Goal: Task Accomplishment & Management: Use online tool/utility

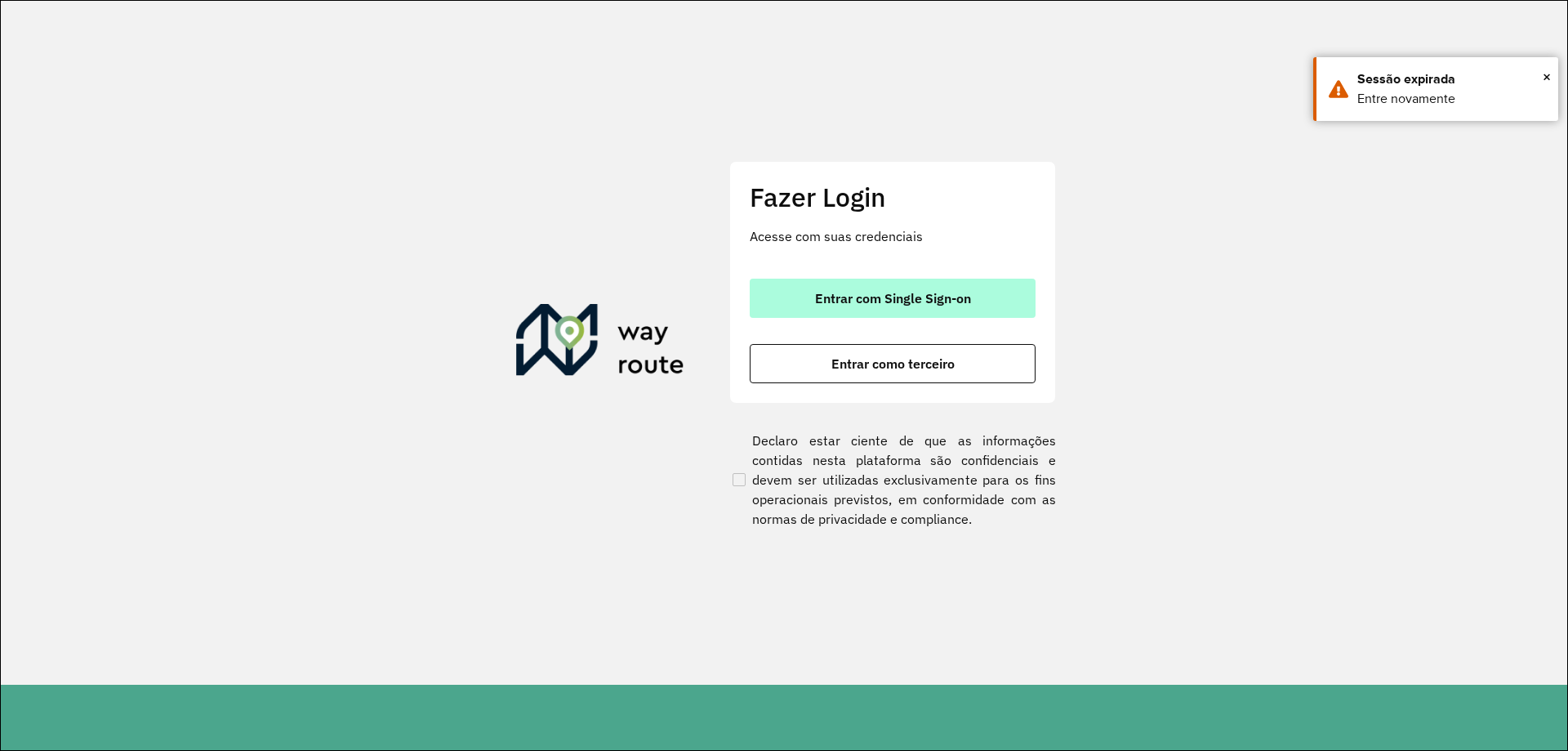
click at [841, 293] on span "Entrar com Single Sign-on" at bounding box center [893, 298] width 156 height 13
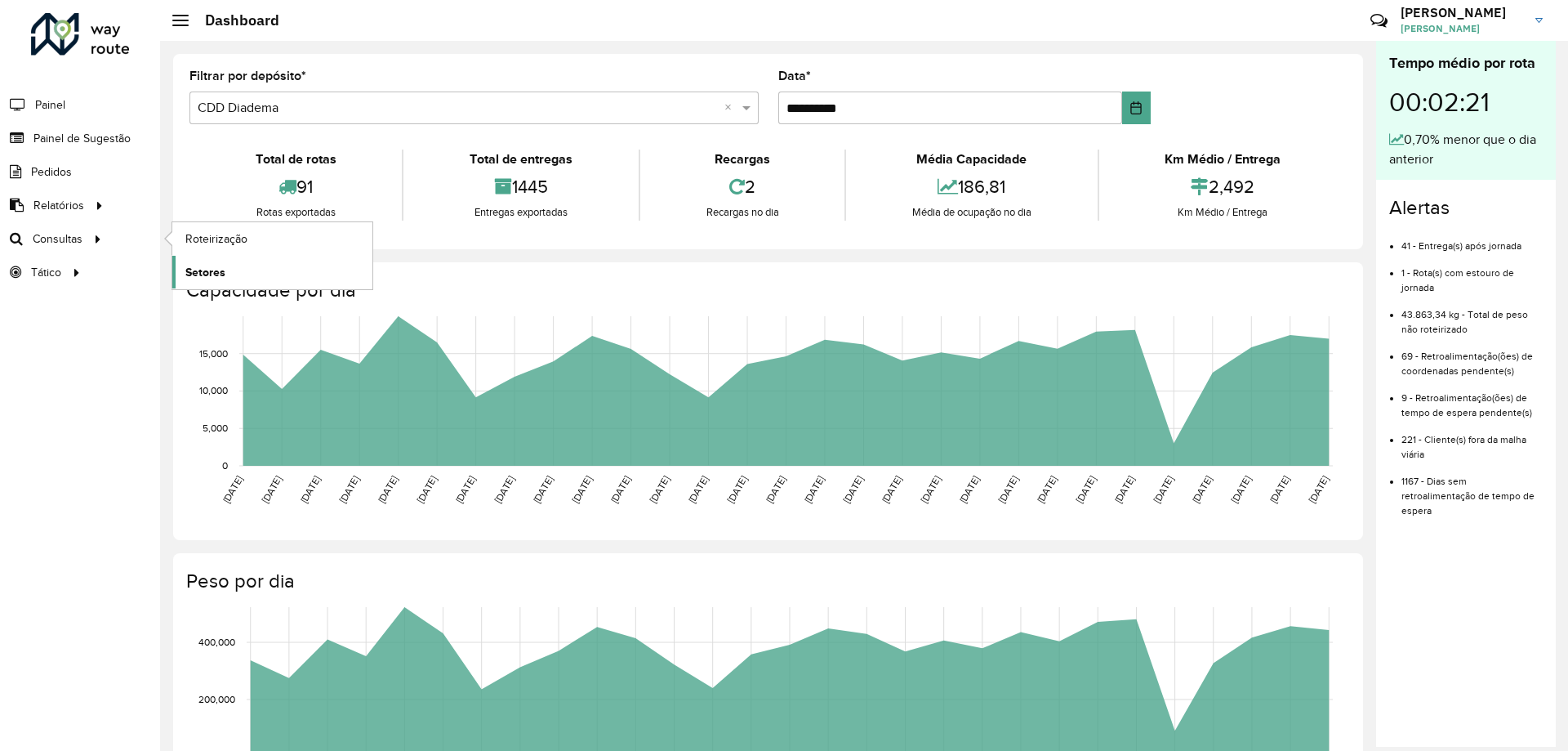
click at [221, 259] on link "Setores" at bounding box center [272, 271] width 200 height 33
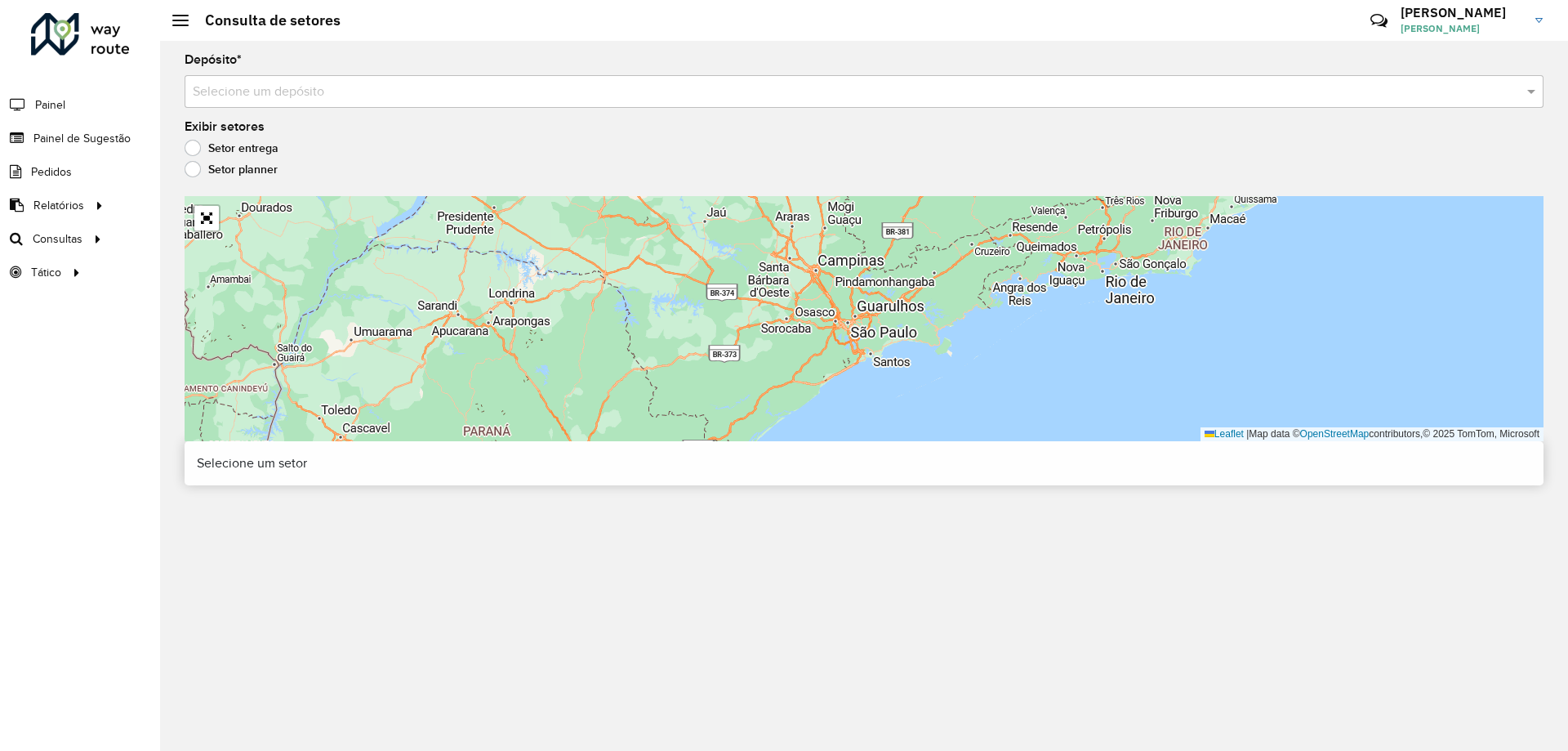
click at [320, 101] on input "text" at bounding box center [848, 93] width 1310 height 20
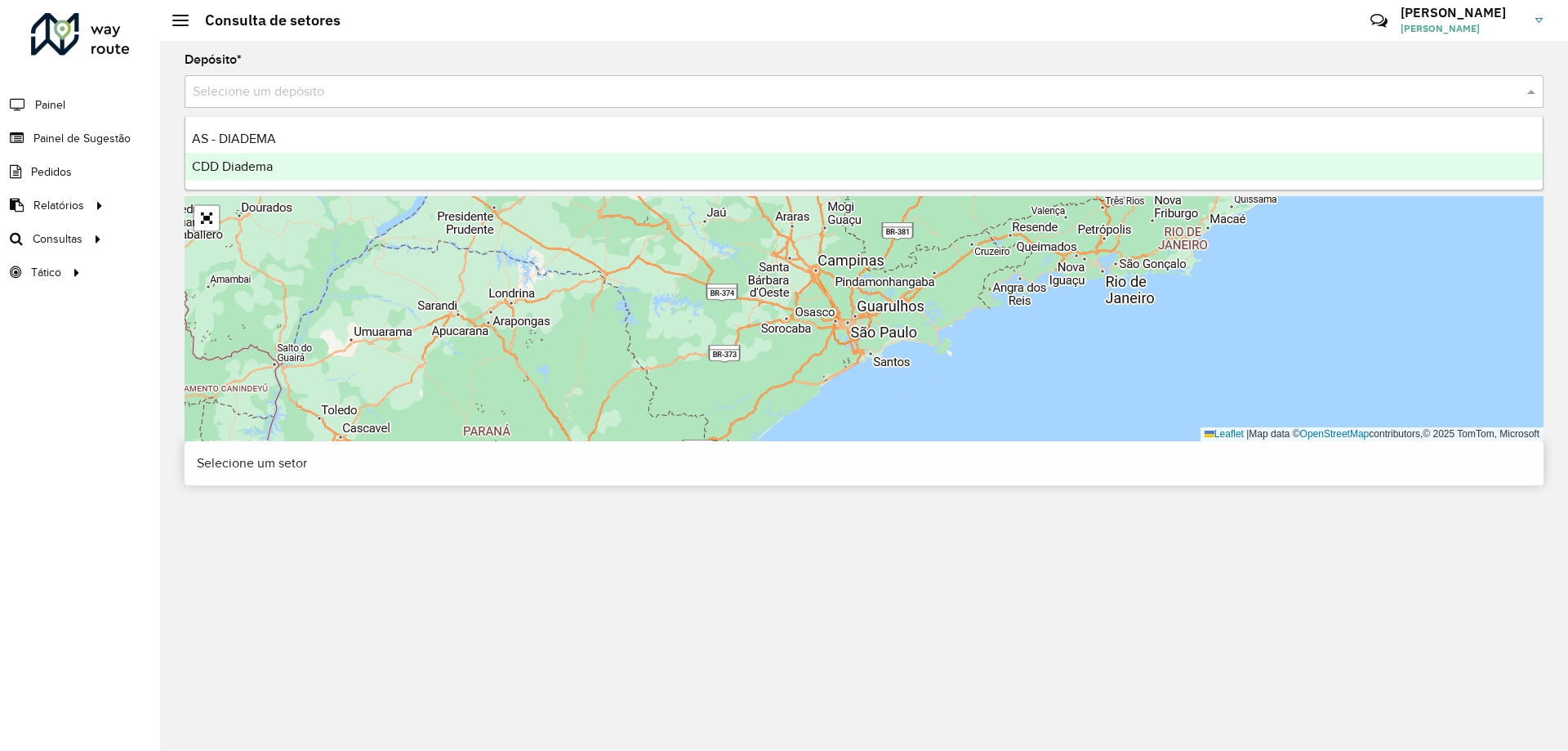
click at [278, 155] on div "CDD Diadema" at bounding box center [864, 167] width 1358 height 28
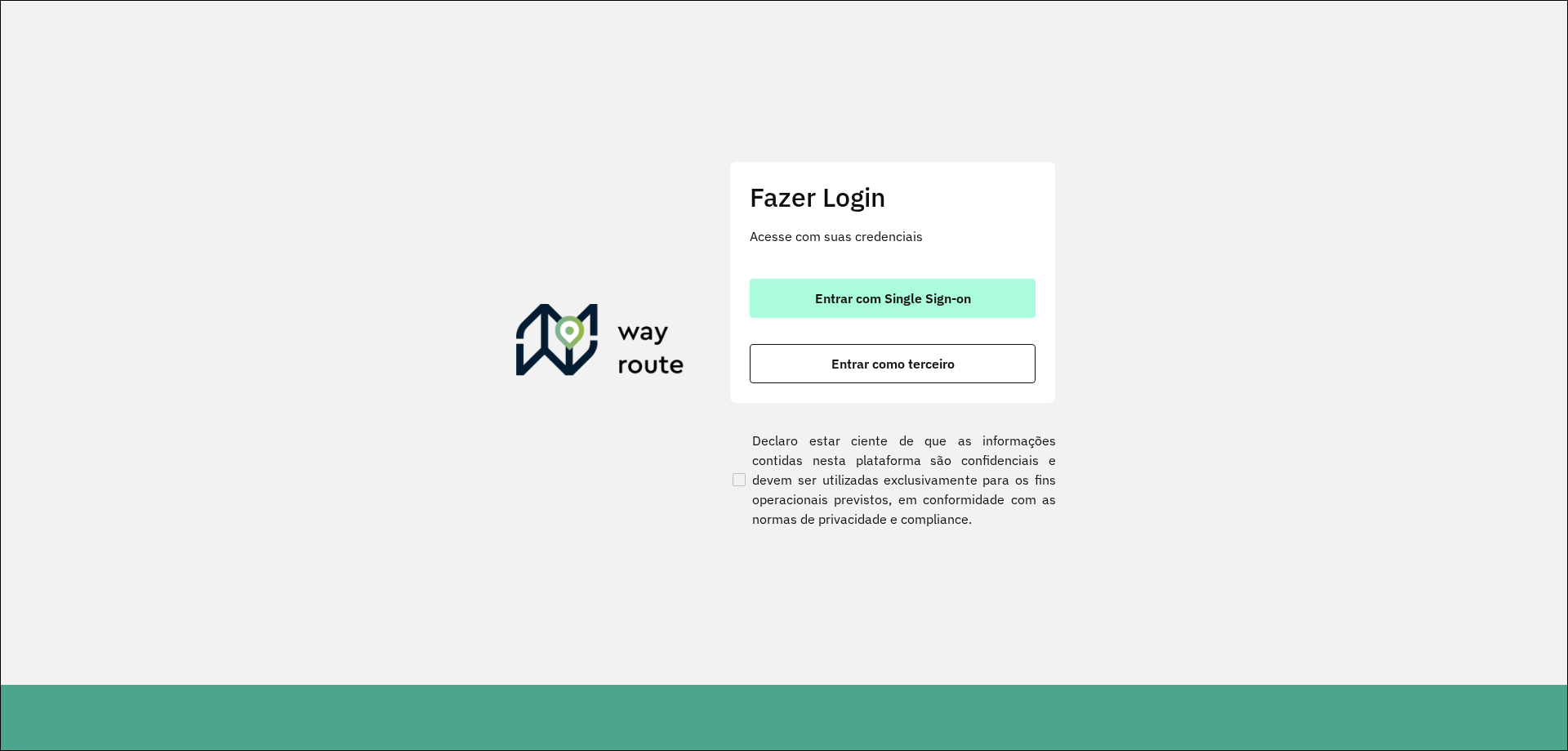
click at [864, 279] on button "Entrar com Single Sign-on" at bounding box center [893, 299] width 286 height 39
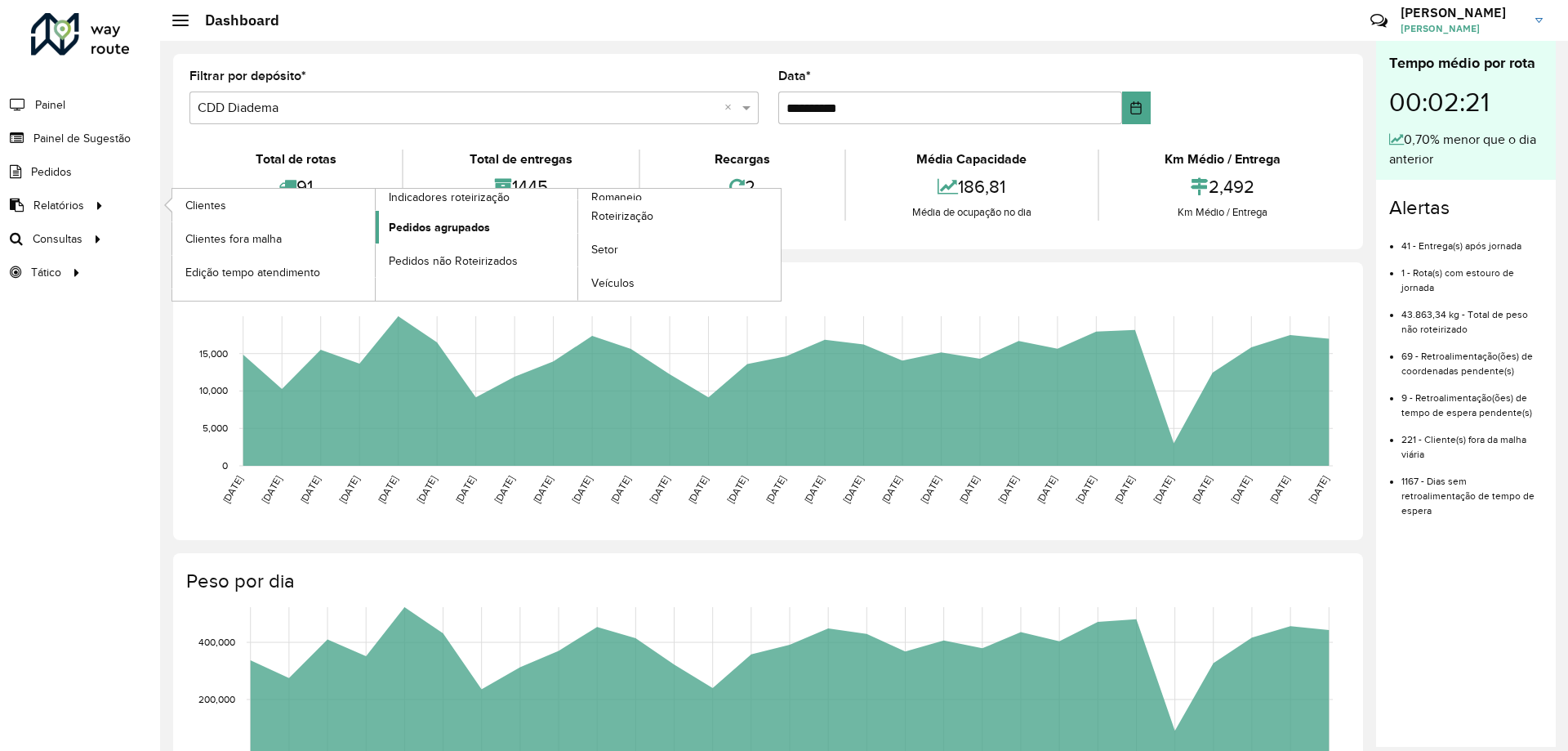
click at [488, 224] on span "Pedidos agrupados" at bounding box center [440, 227] width 102 height 17
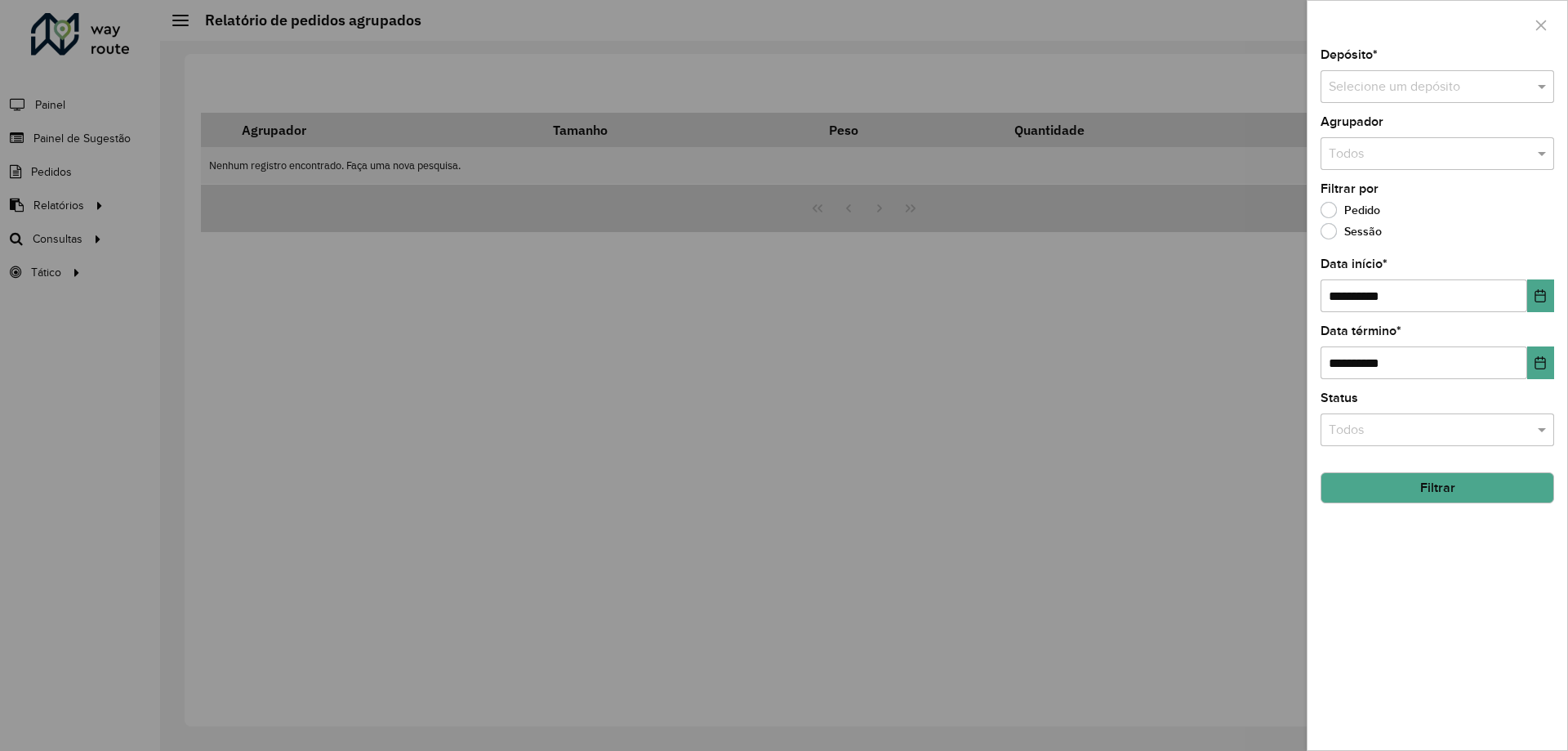
click at [76, 214] on div at bounding box center [784, 376] width 1568 height 751
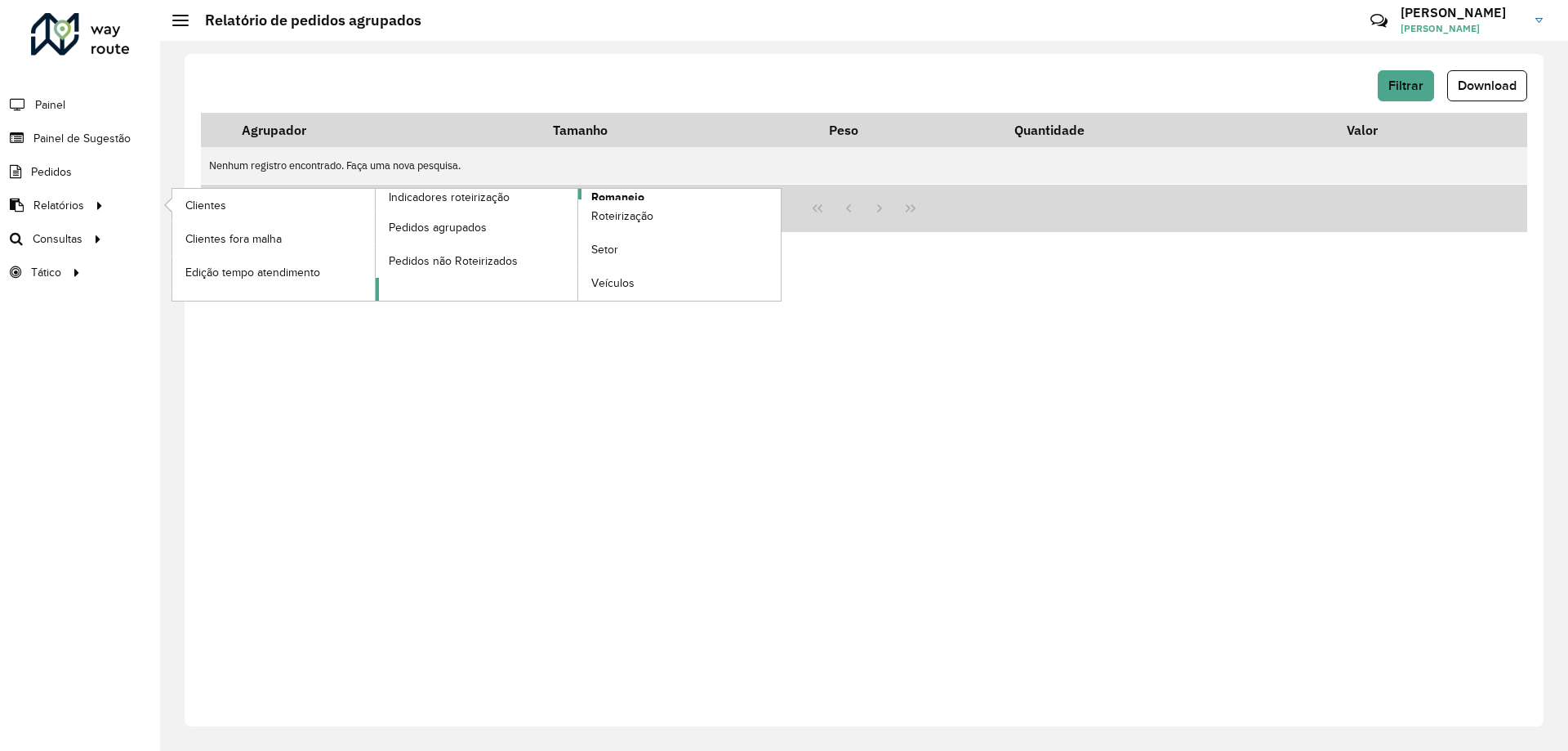
click at [657, 195] on link "Romaneio" at bounding box center [579, 244] width 406 height 112
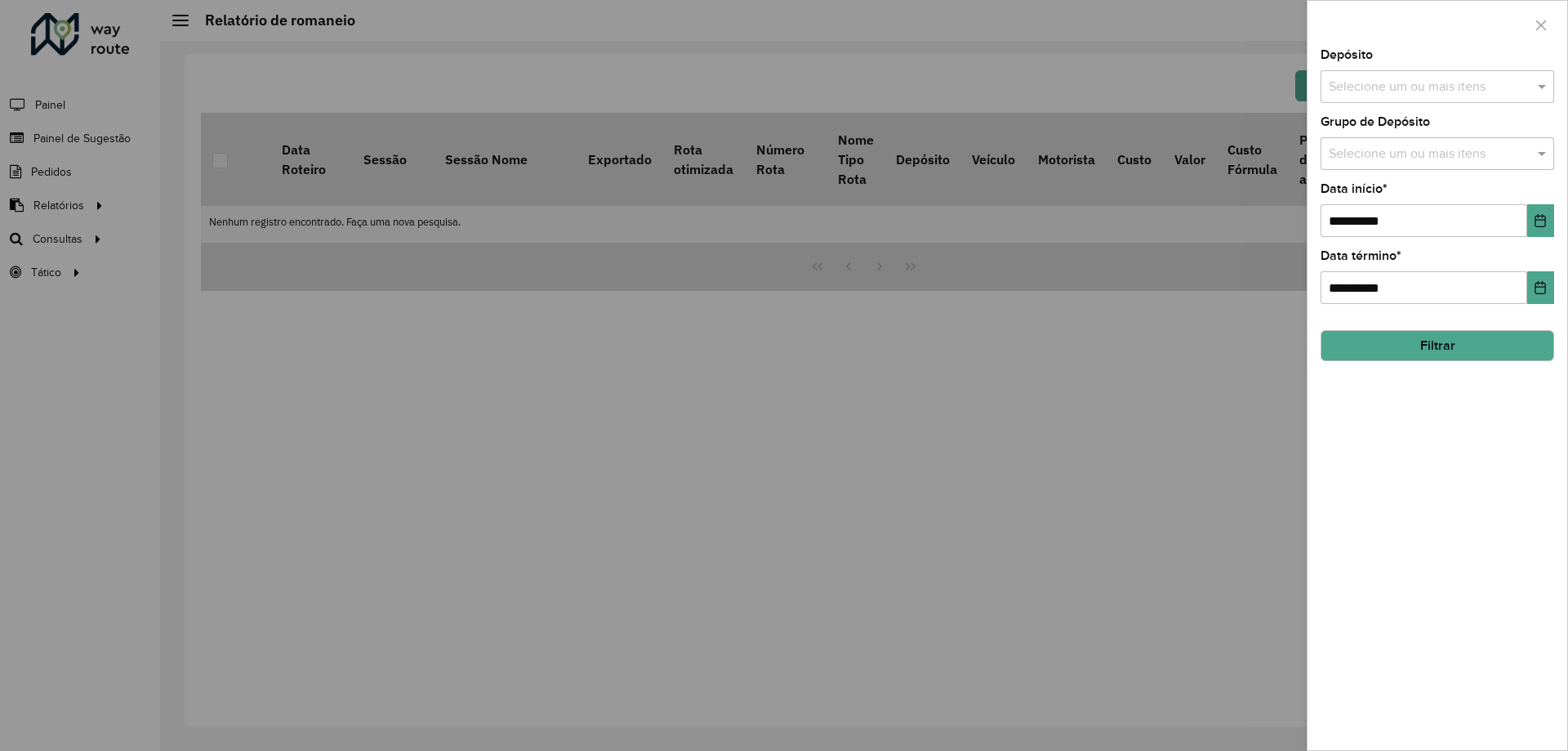
click at [1464, 98] on div "Selecione um ou mais itens" at bounding box center [1437, 86] width 234 height 33
click at [1352, 195] on div "CDD Diadema" at bounding box center [1437, 196] width 232 height 28
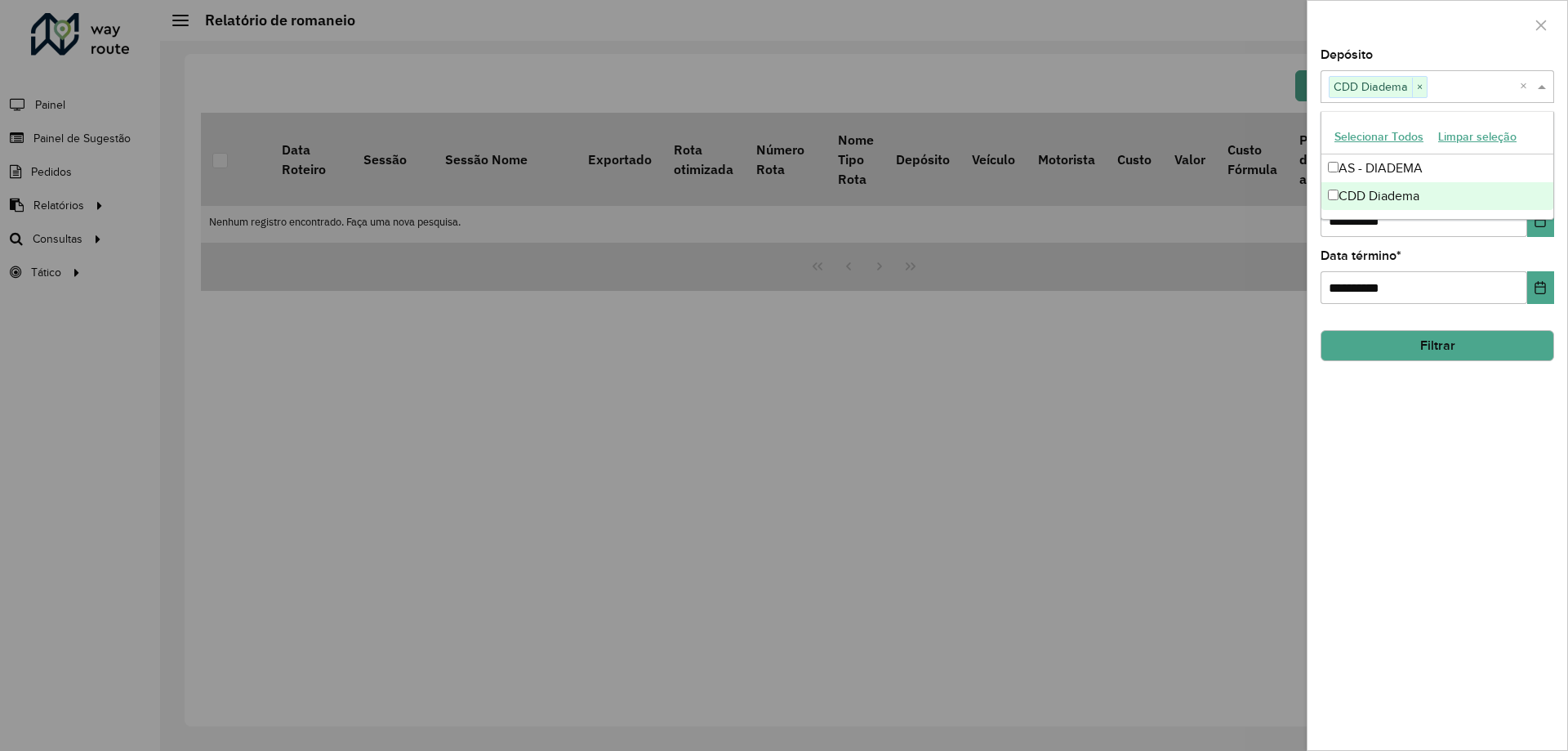
click at [1443, 478] on div "**********" at bounding box center [1438, 399] width 260 height 701
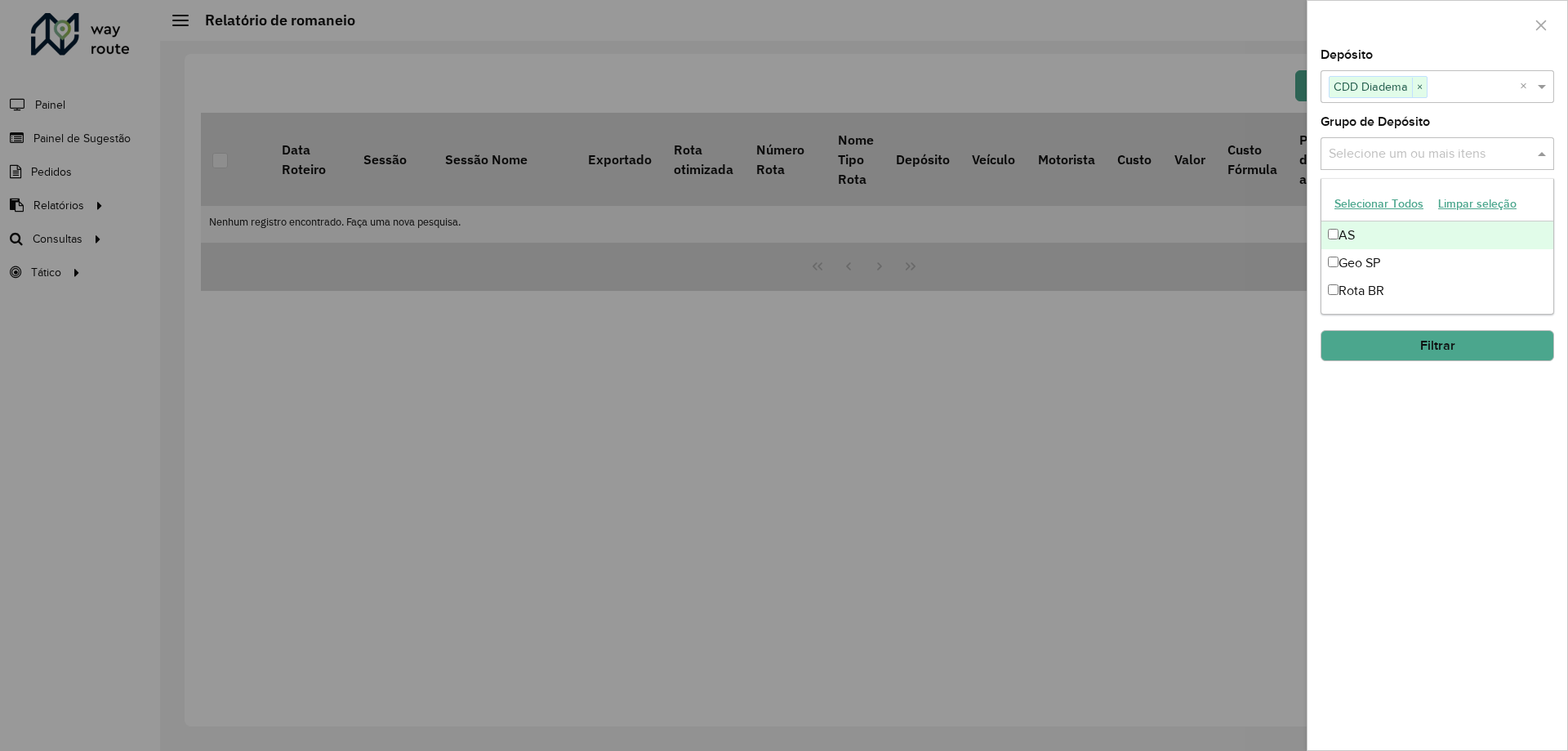
click at [1387, 152] on input "text" at bounding box center [1429, 155] width 209 height 20
click at [1467, 444] on div "**********" at bounding box center [1438, 399] width 260 height 701
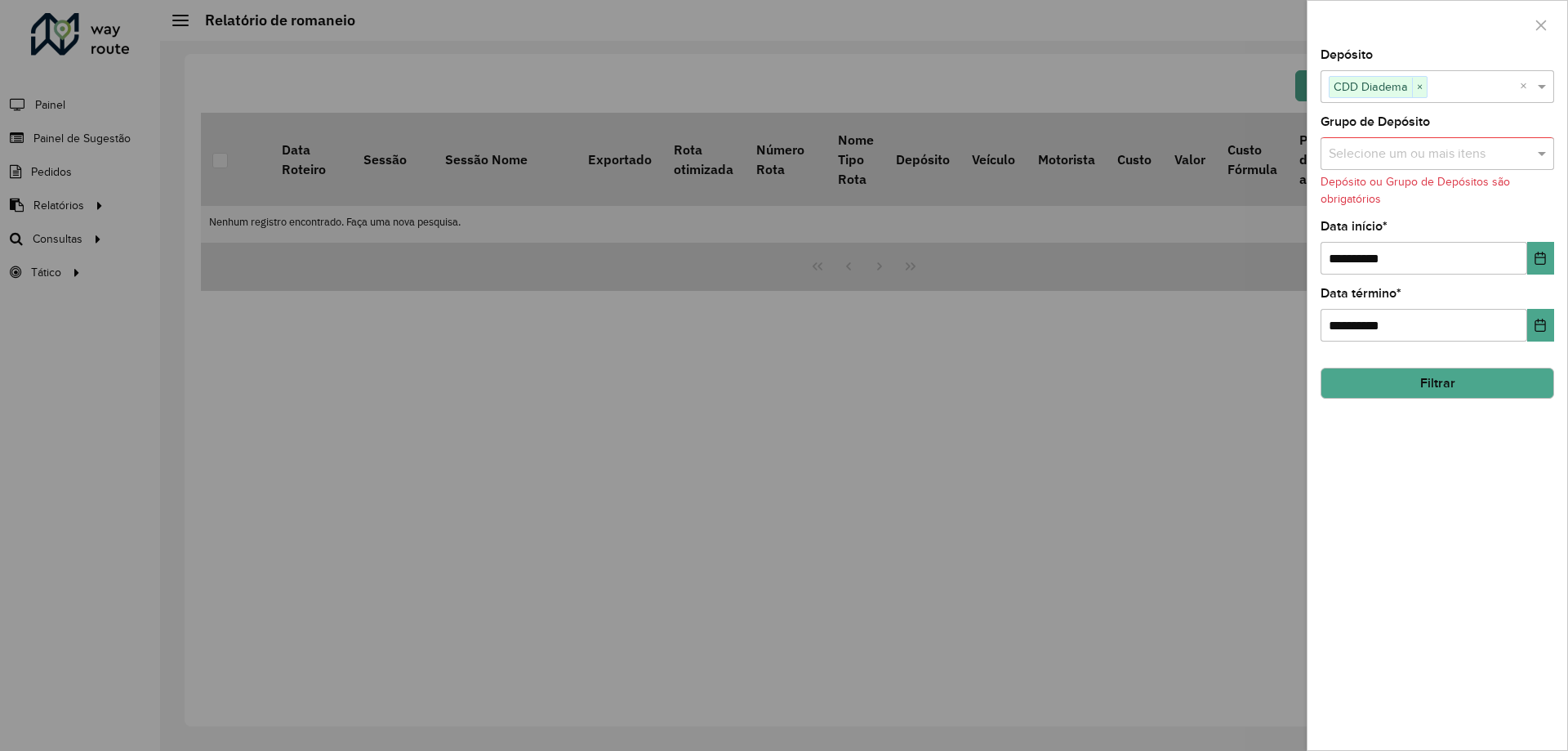
click at [1438, 372] on button "Filtrar" at bounding box center [1437, 382] width 234 height 31
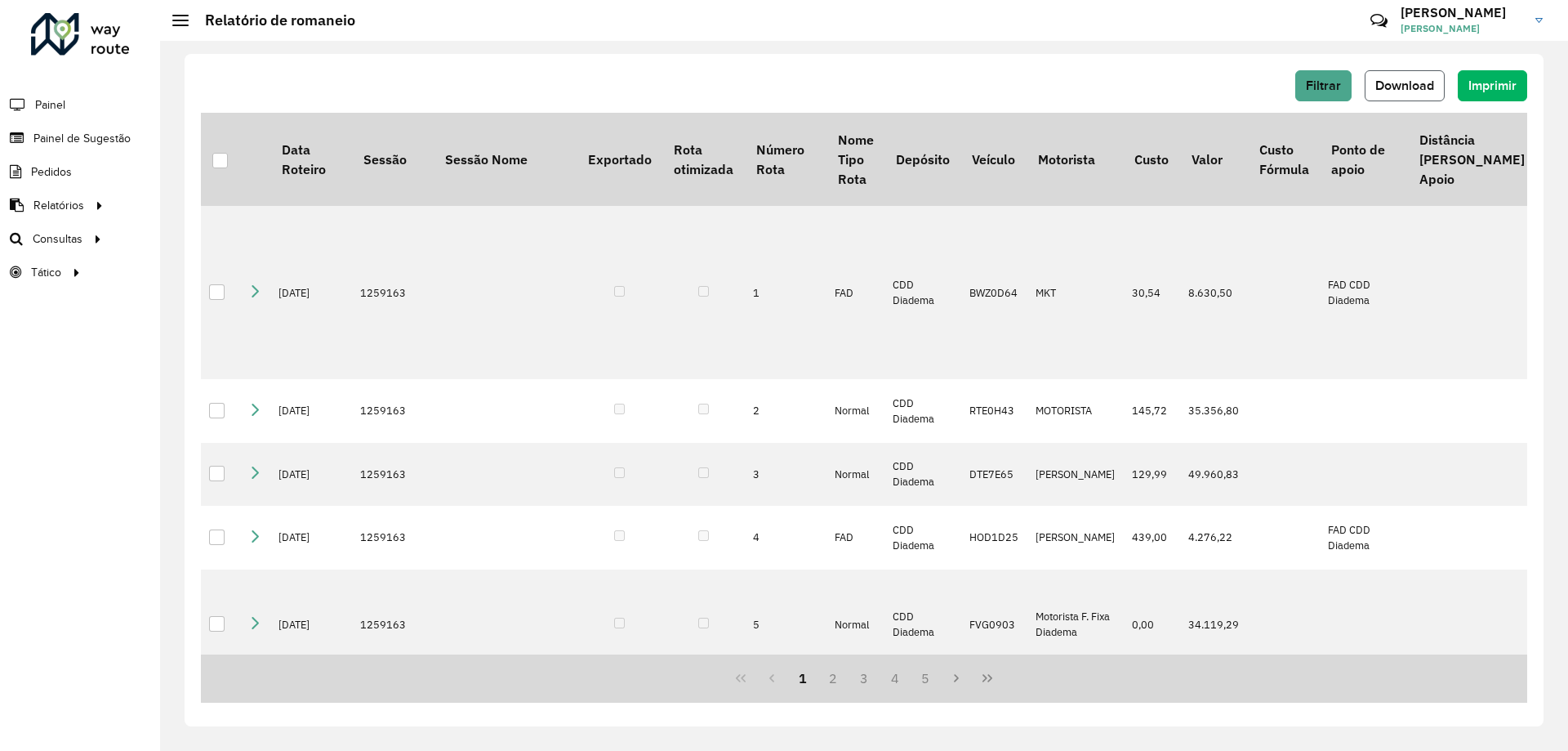
click at [1410, 82] on span "Download" at bounding box center [1405, 86] width 59 height 14
click at [226, 242] on span "Roteirização" at bounding box center [218, 239] width 66 height 17
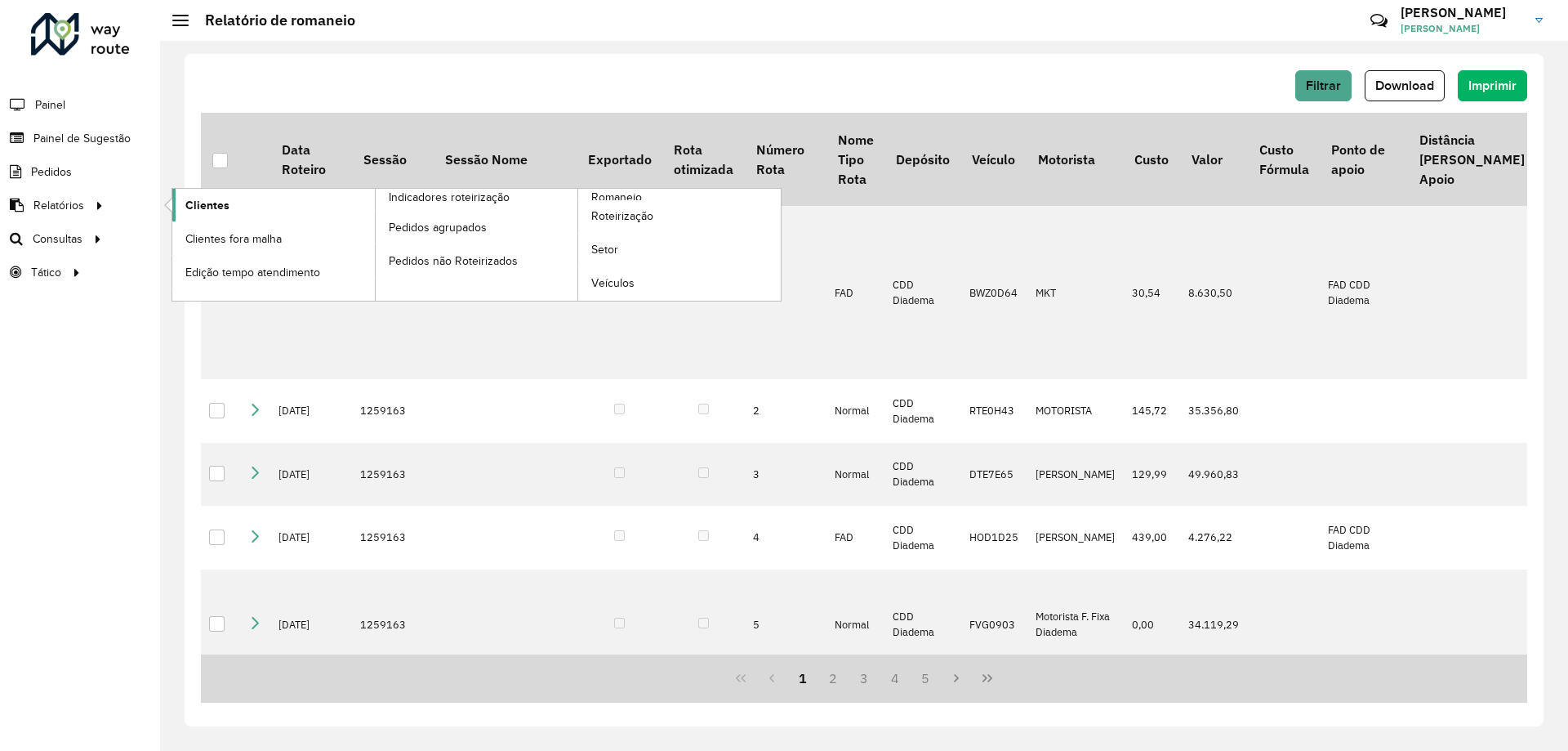
click at [227, 206] on span "Clientes" at bounding box center [207, 205] width 44 height 17
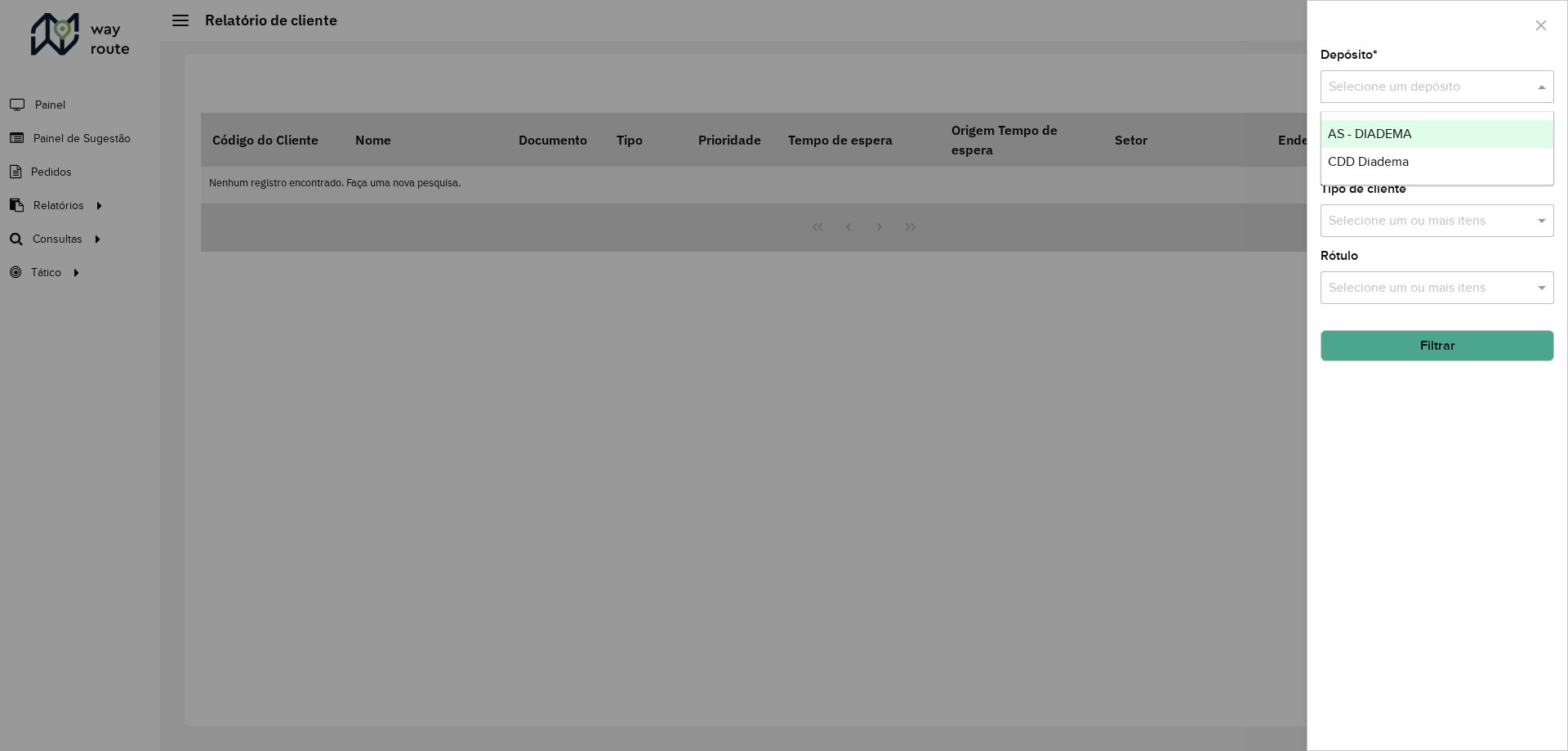
click at [1448, 95] on input "text" at bounding box center [1421, 88] width 184 height 20
click at [1378, 162] on span "CDD Diadema" at bounding box center [1369, 162] width 81 height 14
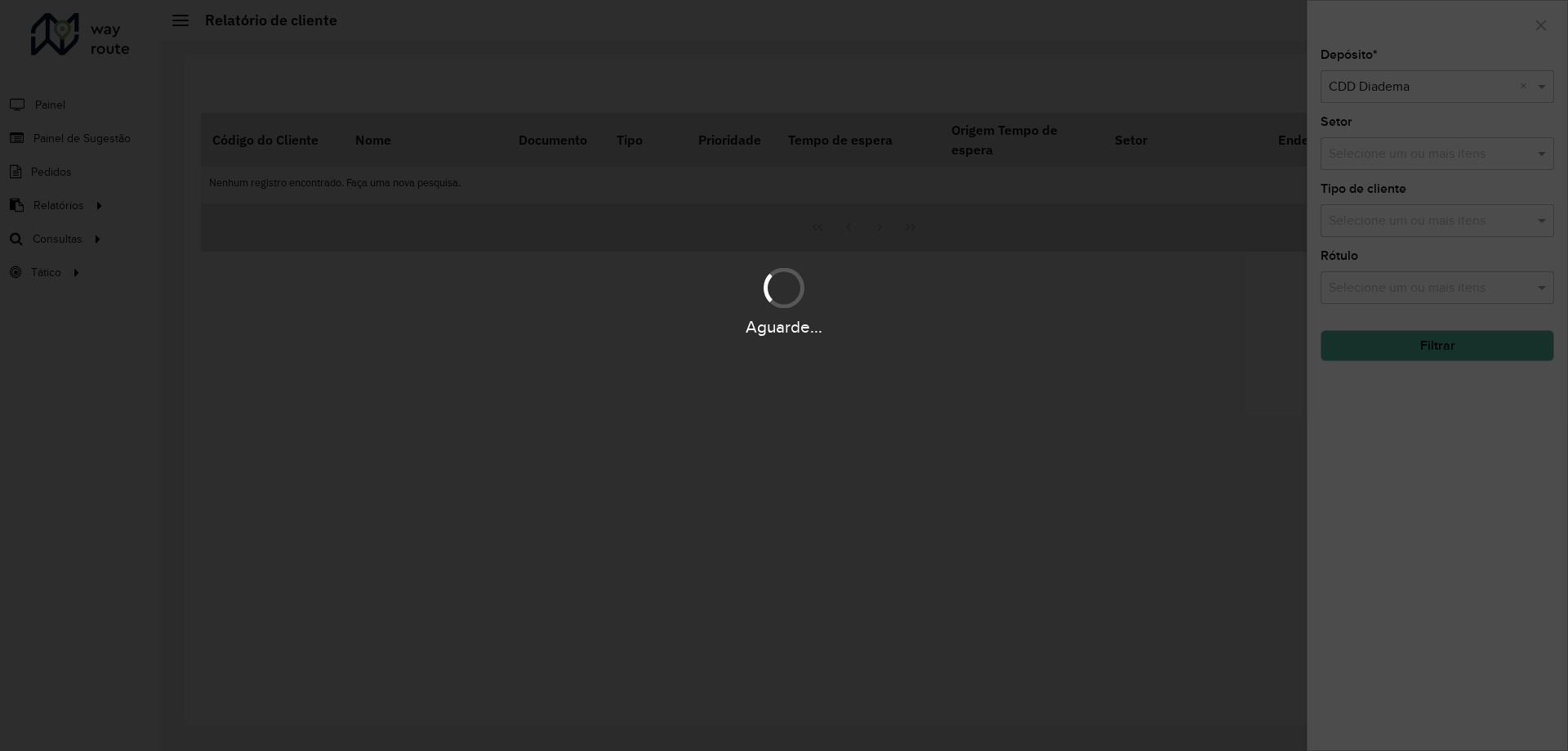
click at [1378, 162] on div "Aguarde..." at bounding box center [784, 376] width 1568 height 751
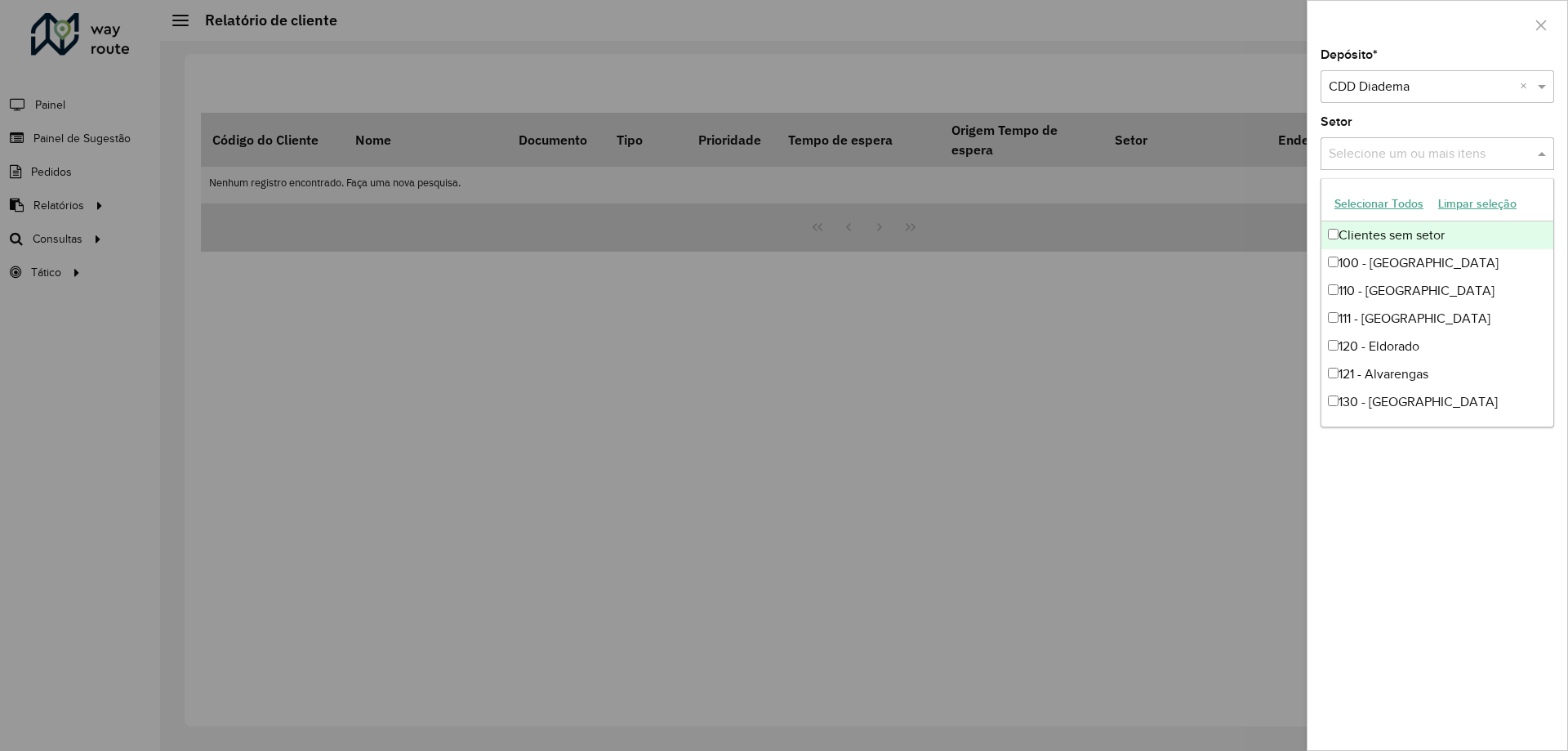
click at [1378, 162] on input "text" at bounding box center [1429, 155] width 209 height 20
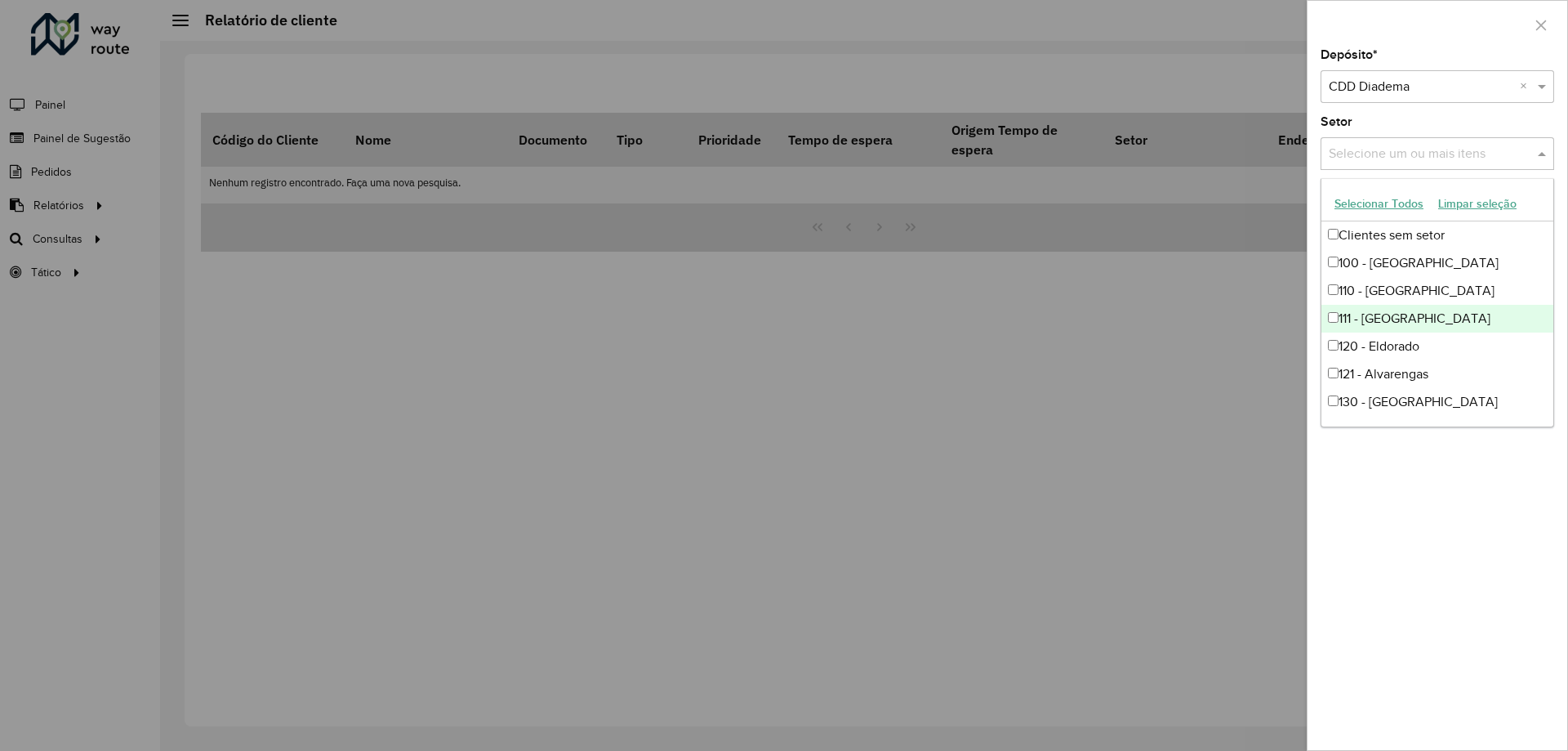
click at [1374, 307] on div "111 - Parque Capuava" at bounding box center [1437, 318] width 232 height 28
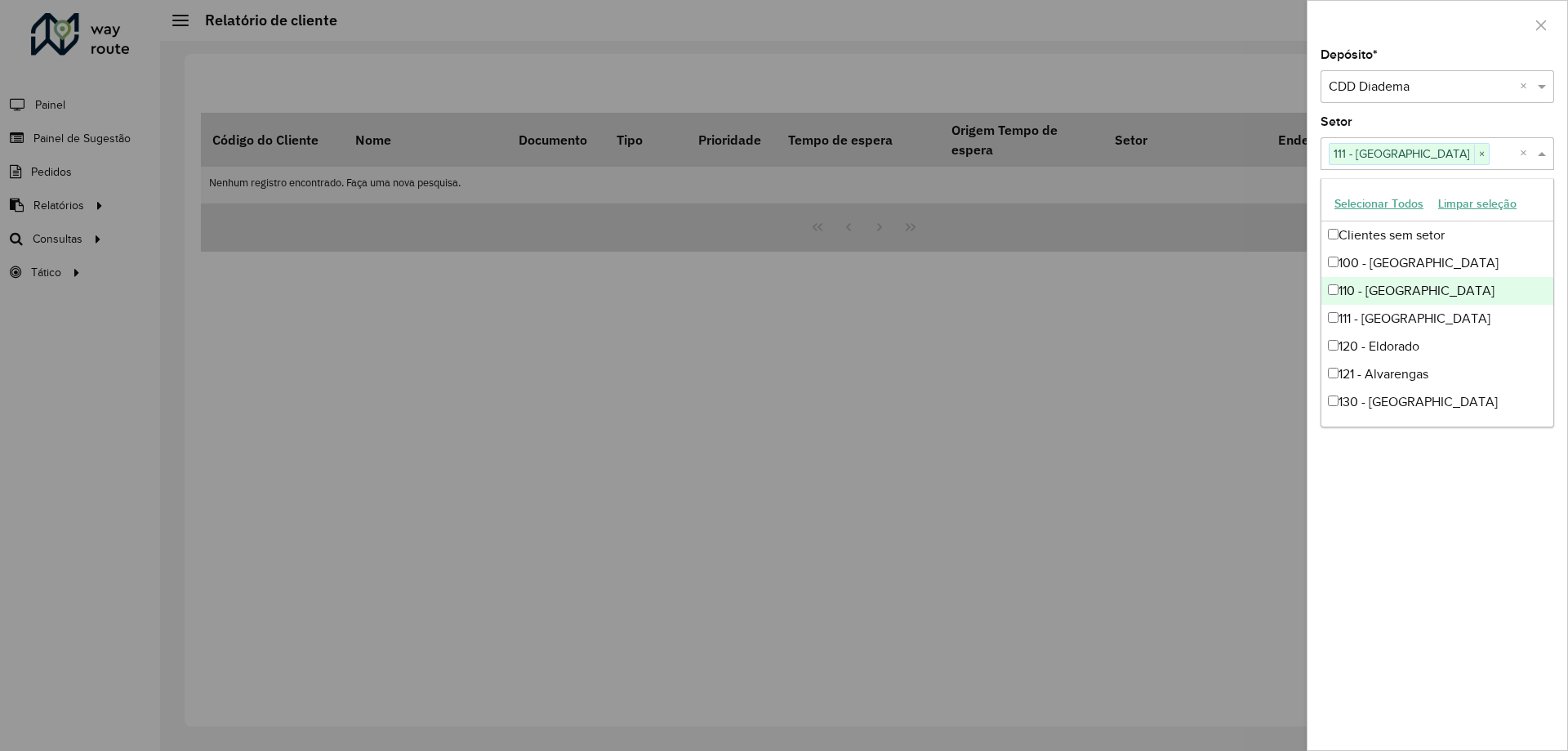
click at [1397, 289] on div "110 - Jardim Santo Antônio" at bounding box center [1437, 291] width 232 height 28
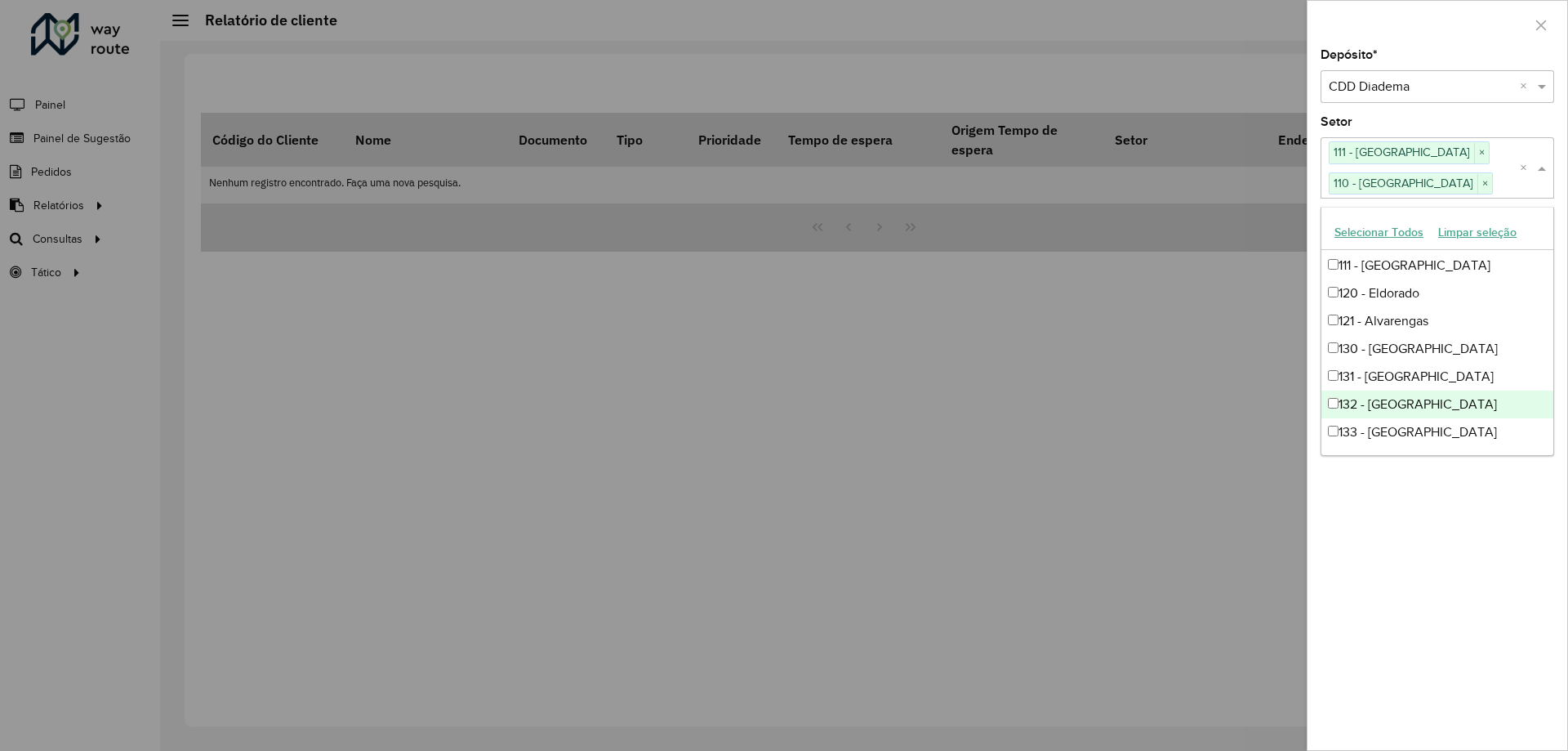
scroll to position [164, 0]
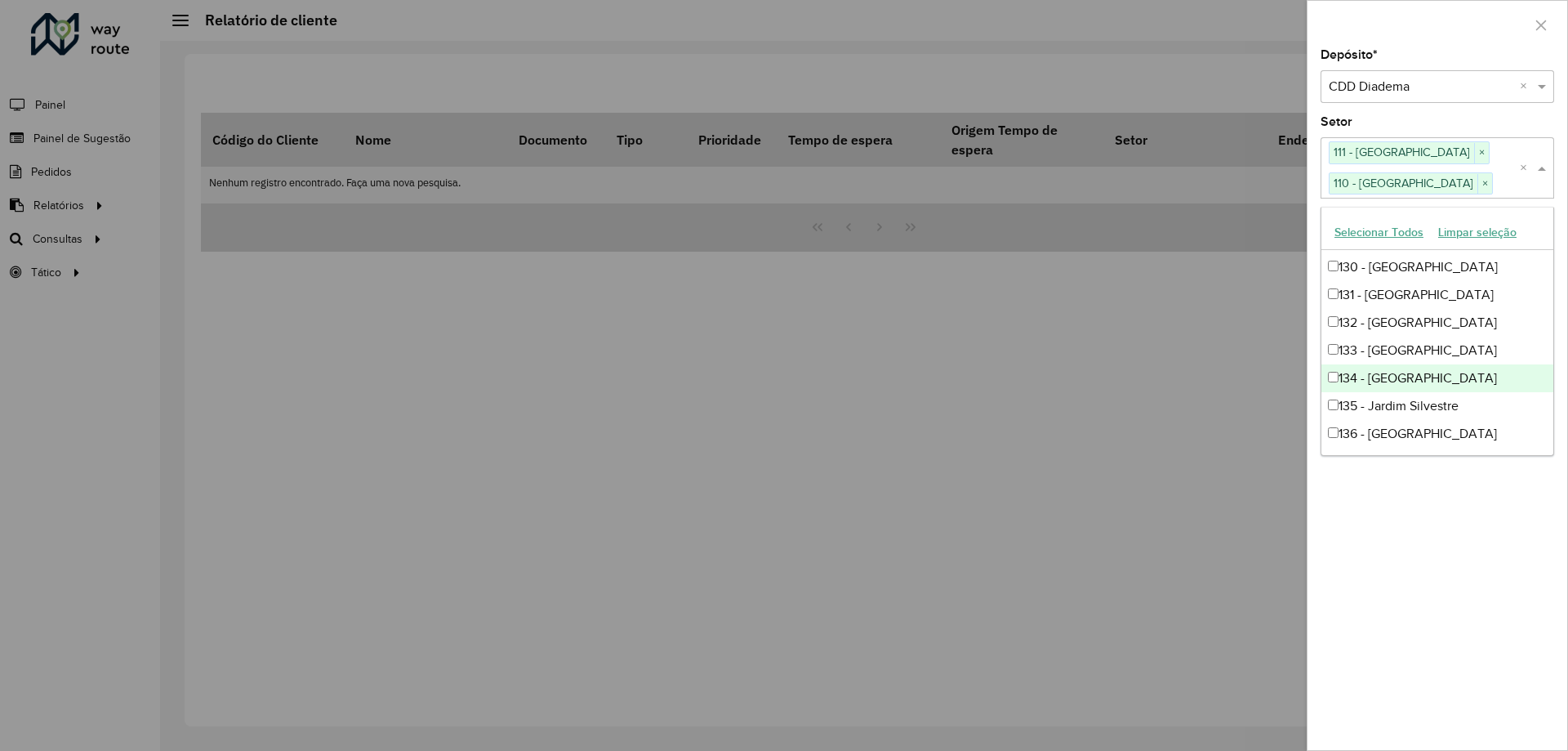
click at [1403, 376] on div "134 - Vila Valparaíso" at bounding box center [1437, 378] width 232 height 28
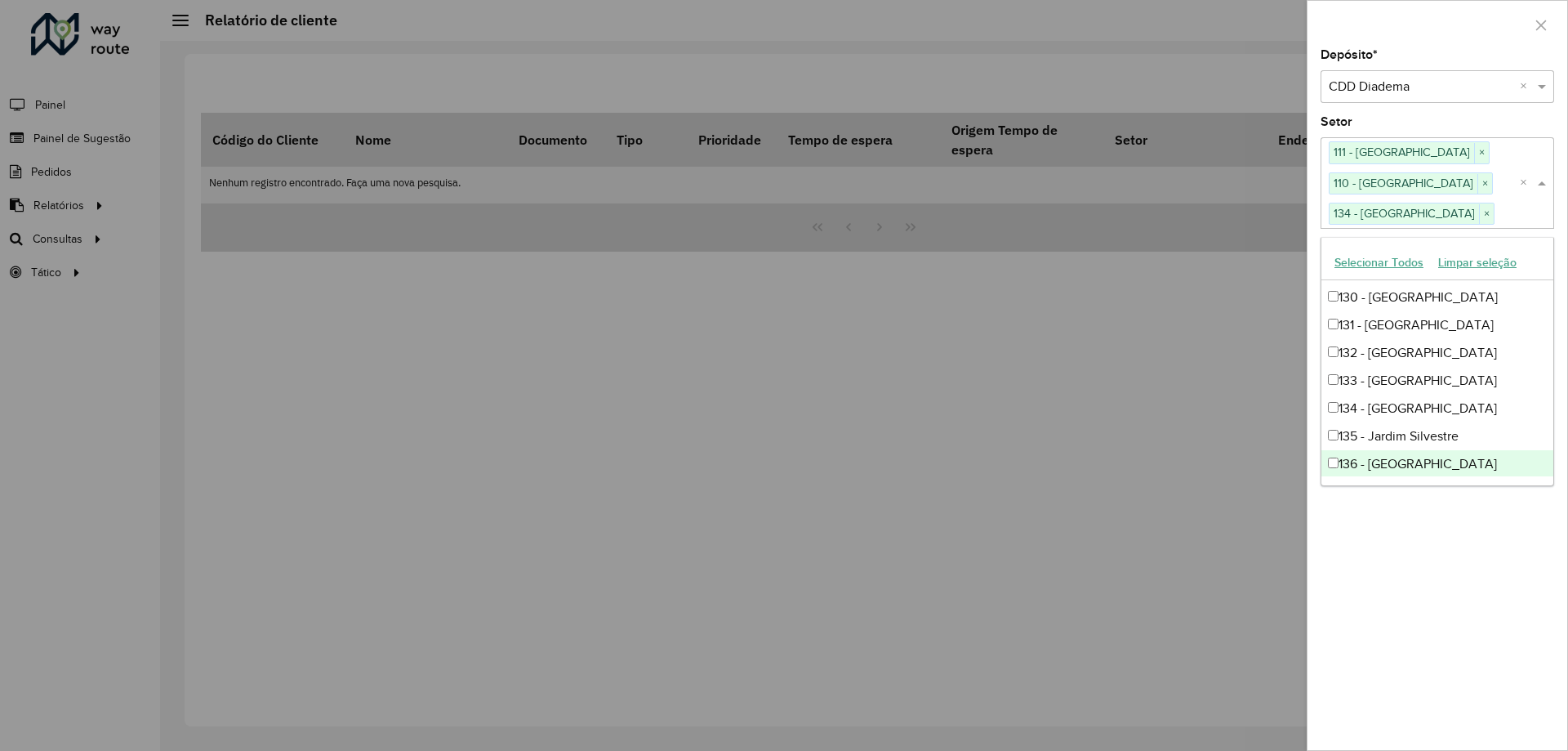
click at [1449, 580] on div "Depósito * Selecione um depósito × CDD Diadema × Setor Selecione um ou mais ite…" at bounding box center [1438, 399] width 260 height 701
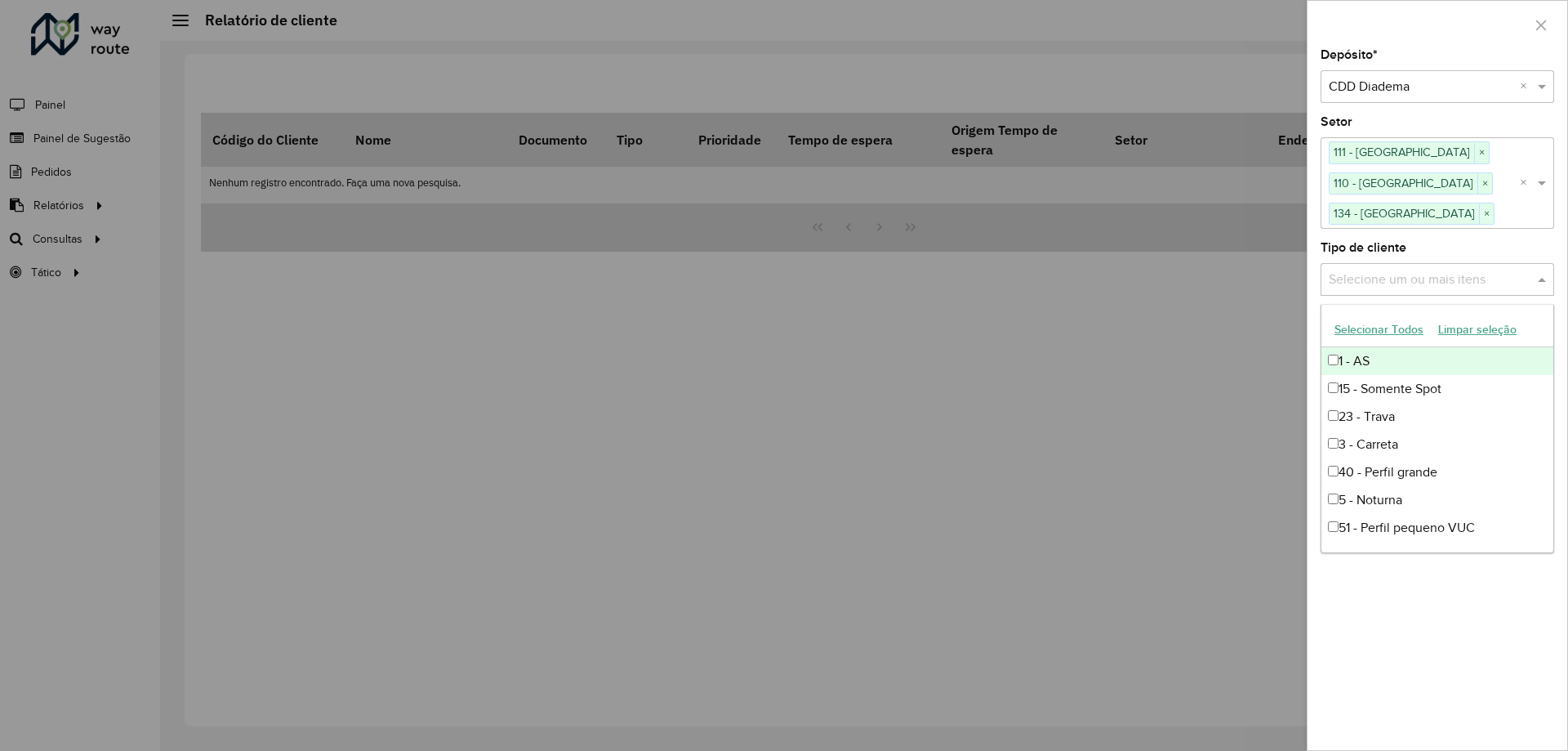
click at [1409, 272] on input "text" at bounding box center [1429, 280] width 209 height 20
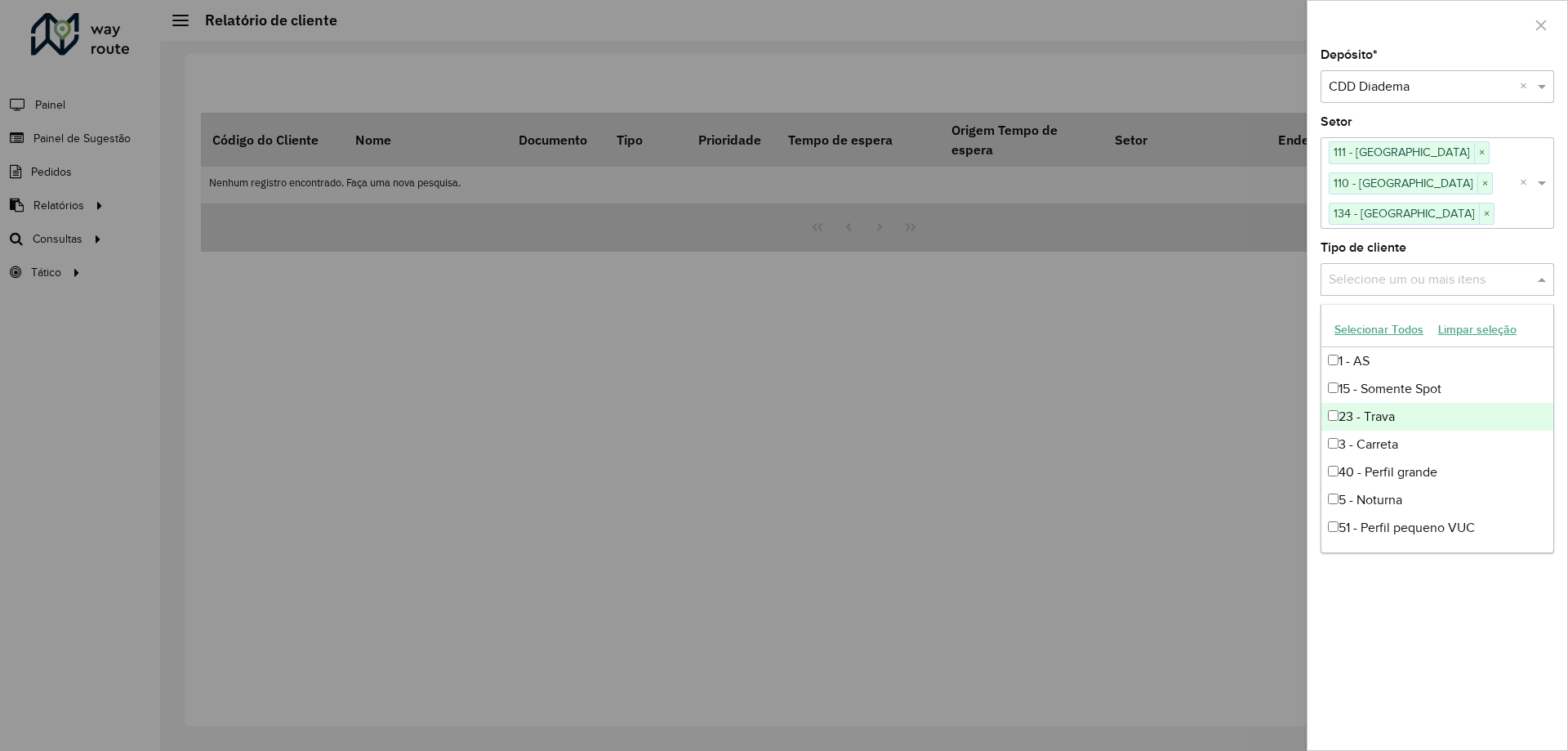
click at [1395, 413] on div "23 - Trava" at bounding box center [1437, 417] width 232 height 28
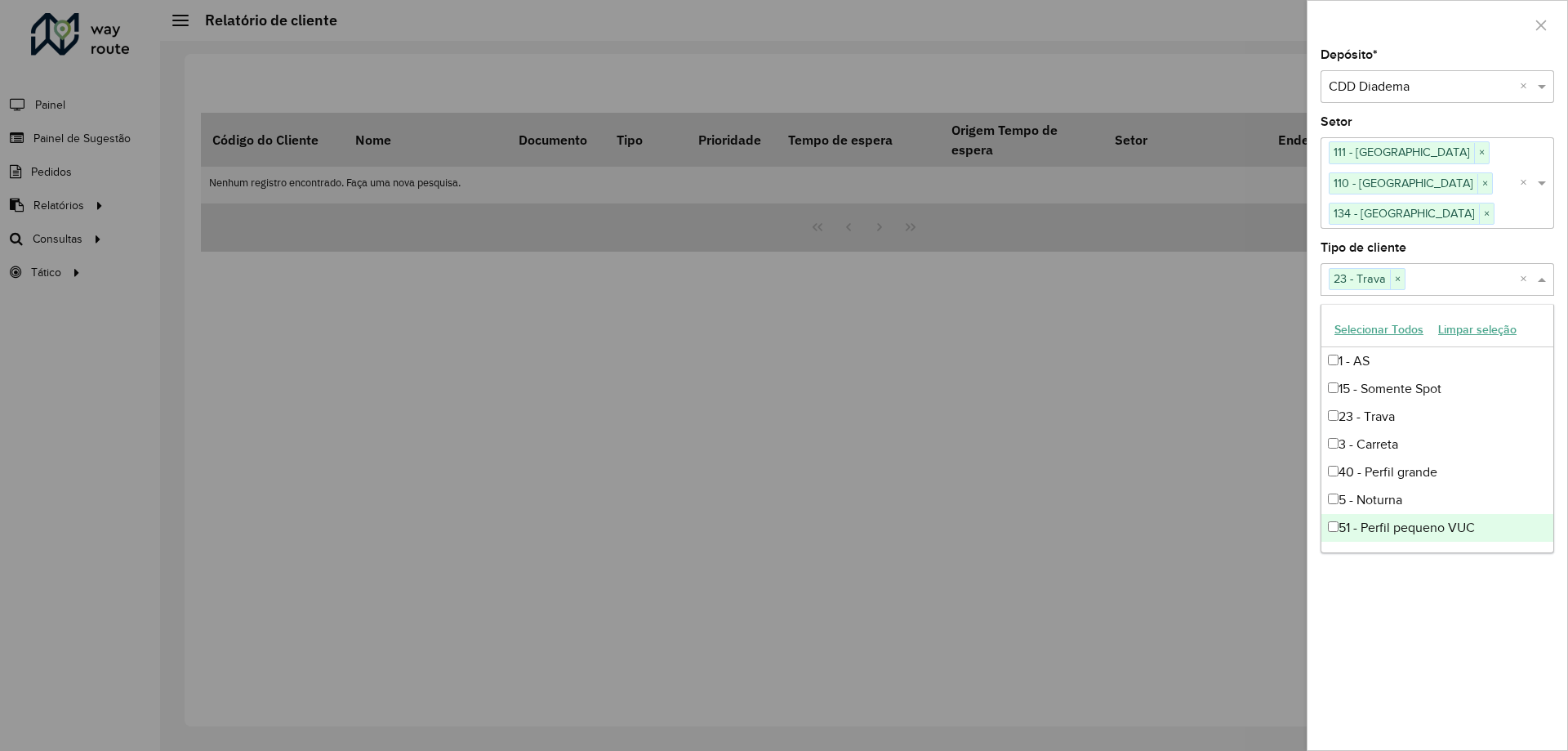
click at [1453, 625] on div "Depósito * Selecione um depósito × CDD Diadema × Setor Selecione um ou mais ite…" at bounding box center [1438, 399] width 260 height 701
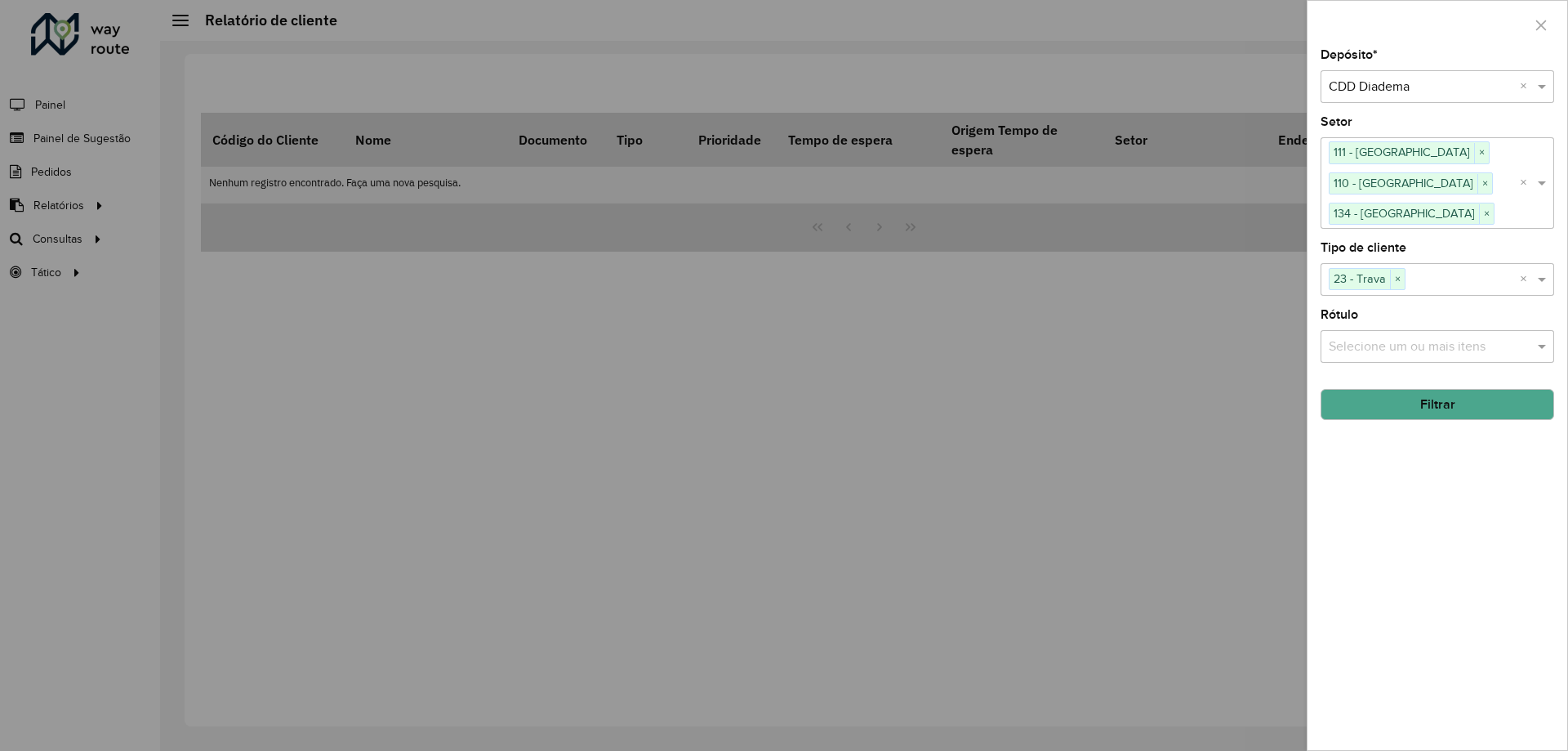
click at [1391, 422] on div "Depósito * Selecione um depósito × CDD Diadema × Setor Selecione um ou mais ite…" at bounding box center [1438, 399] width 260 height 701
click at [1391, 420] on div "Depósito * Selecione um depósito × CDD Diadema × Setor Selecione um ou mais ite…" at bounding box center [1438, 399] width 260 height 701
click at [1392, 415] on button "Filtrar" at bounding box center [1437, 404] width 234 height 31
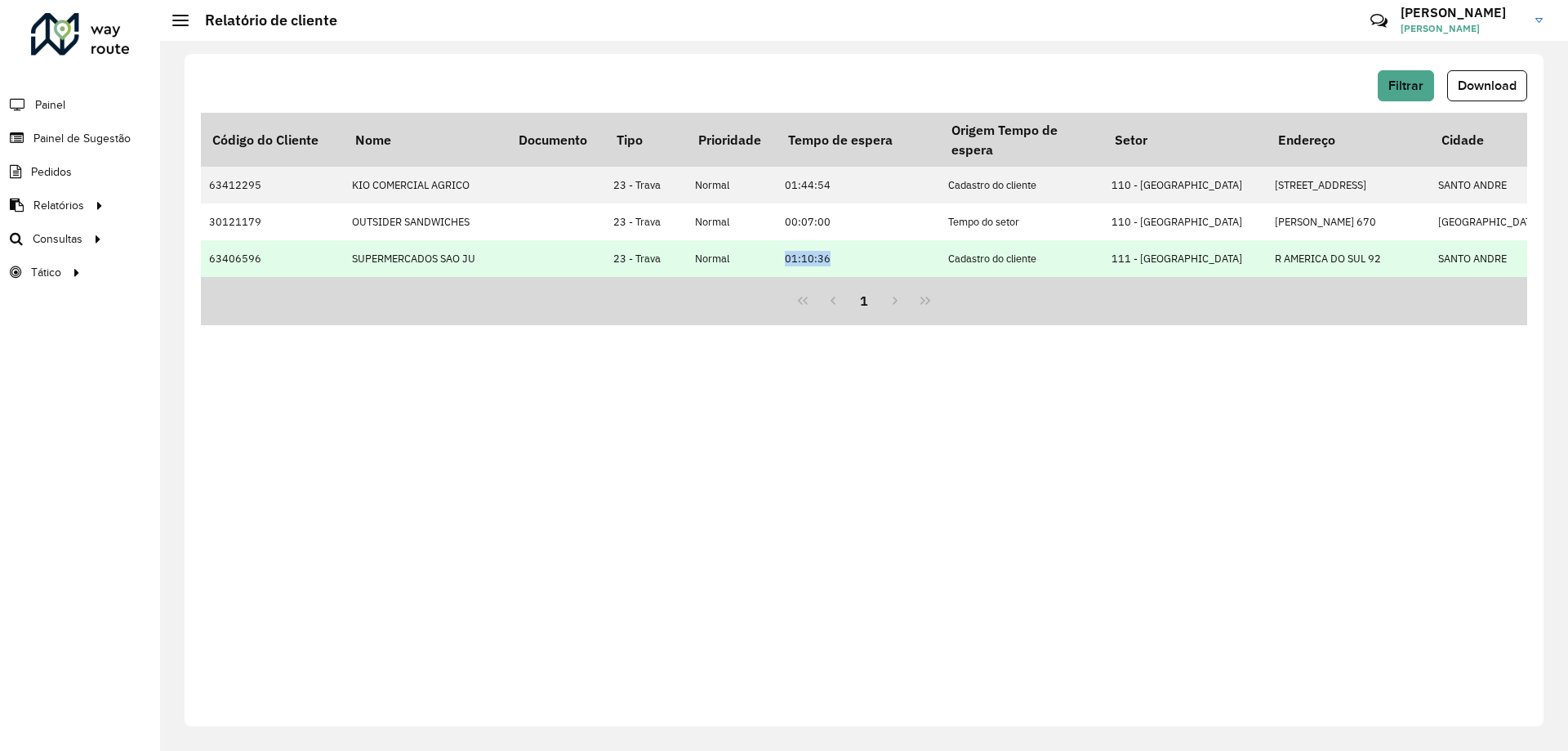
drag, startPoint x: 783, startPoint y: 262, endPoint x: 840, endPoint y: 270, distance: 57.6
click at [840, 270] on td "01:10:36" at bounding box center [858, 258] width 164 height 36
click at [863, 265] on td "01:10:36" at bounding box center [858, 258] width 164 height 36
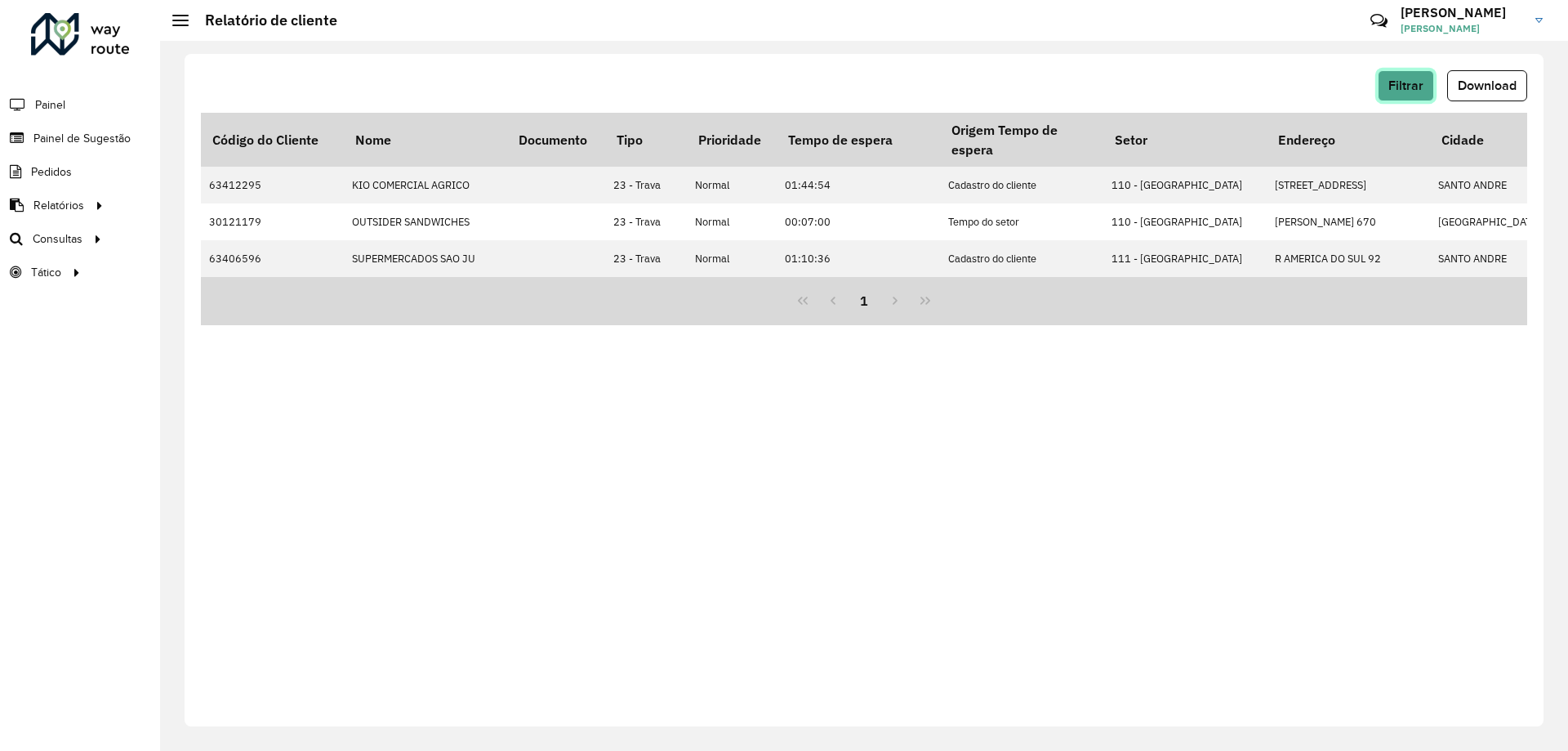
click at [1410, 81] on span "Filtrar" at bounding box center [1406, 86] width 35 height 14
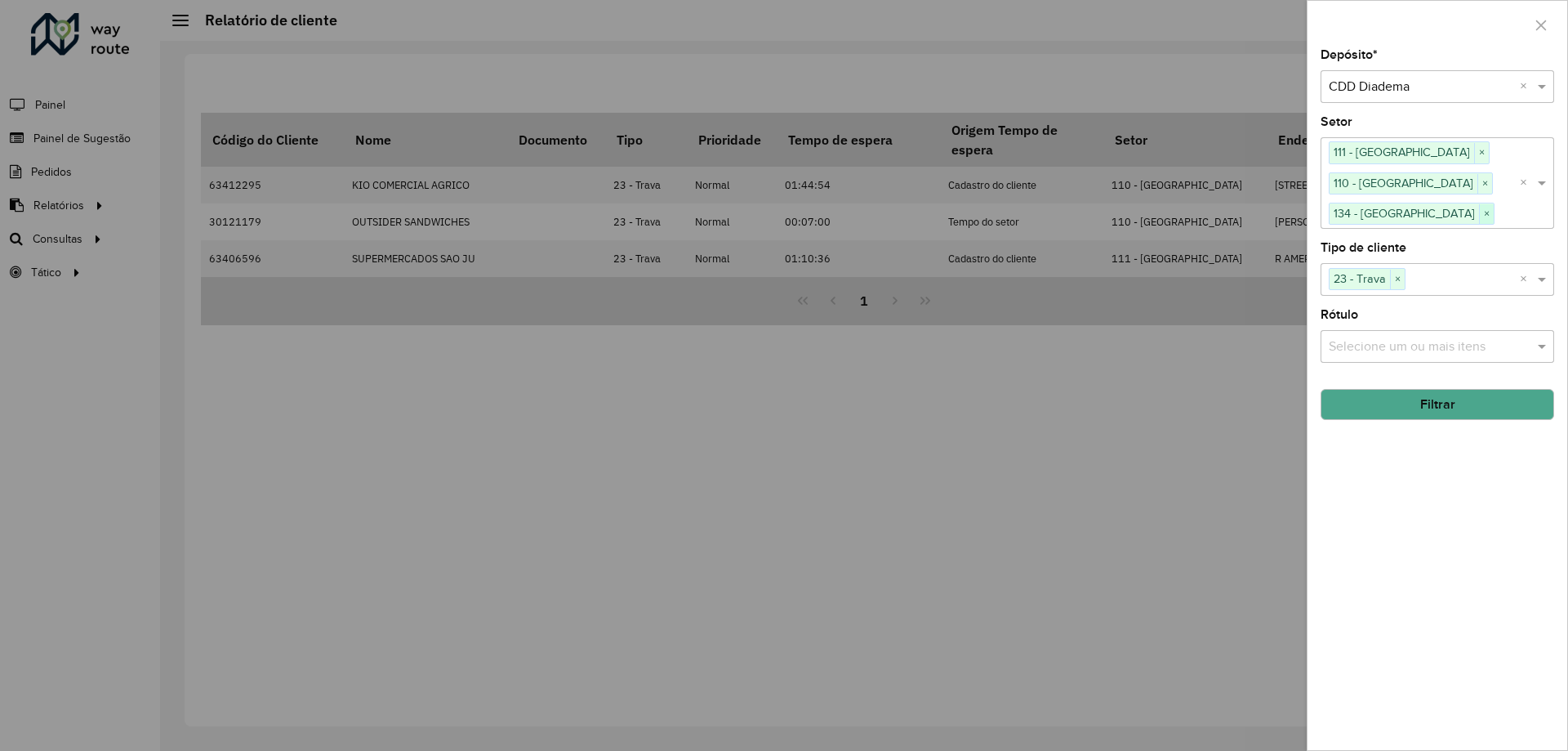
click at [1479, 211] on span "×" at bounding box center [1486, 214] width 15 height 20
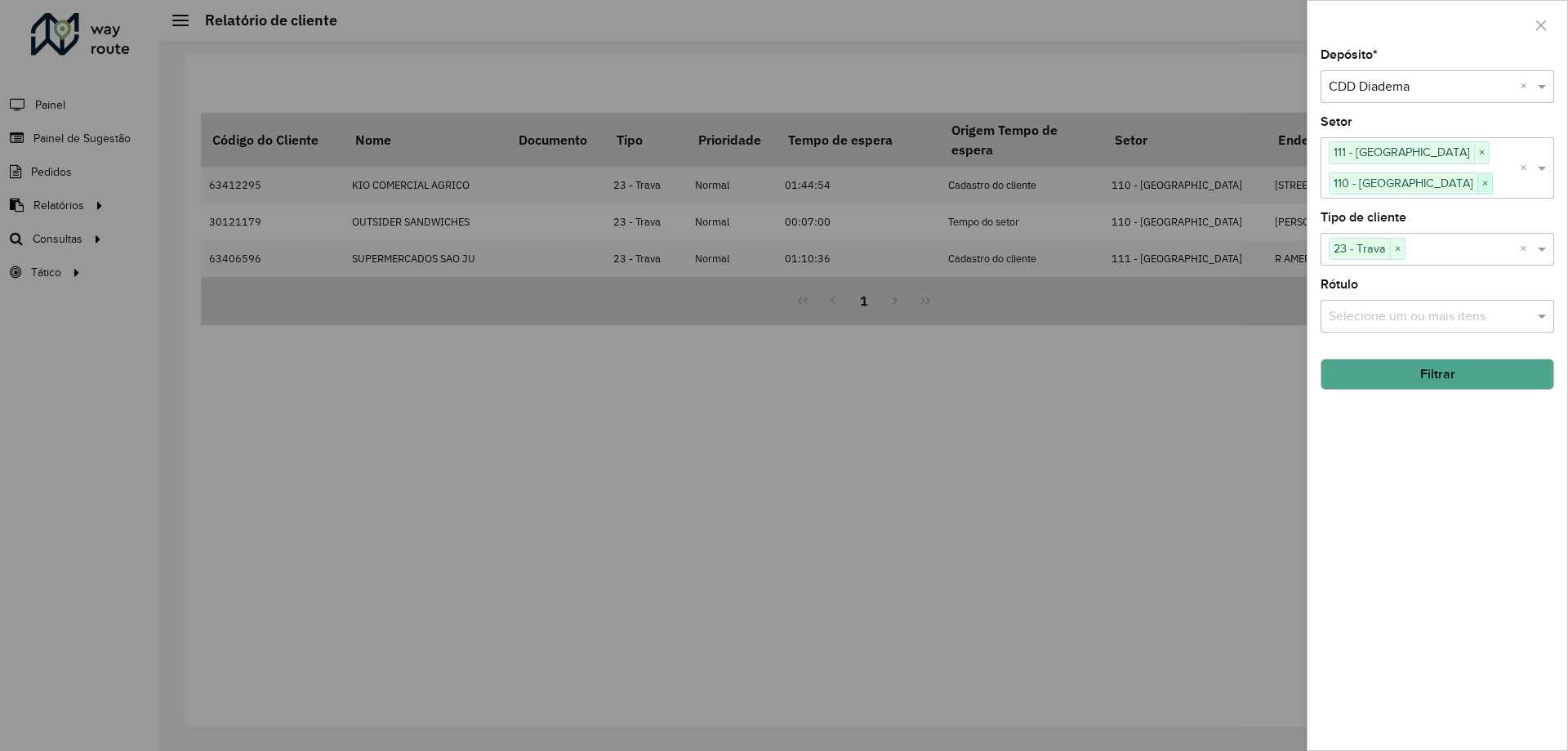
click at [1484, 189] on span "×" at bounding box center [1484, 184] width 15 height 20
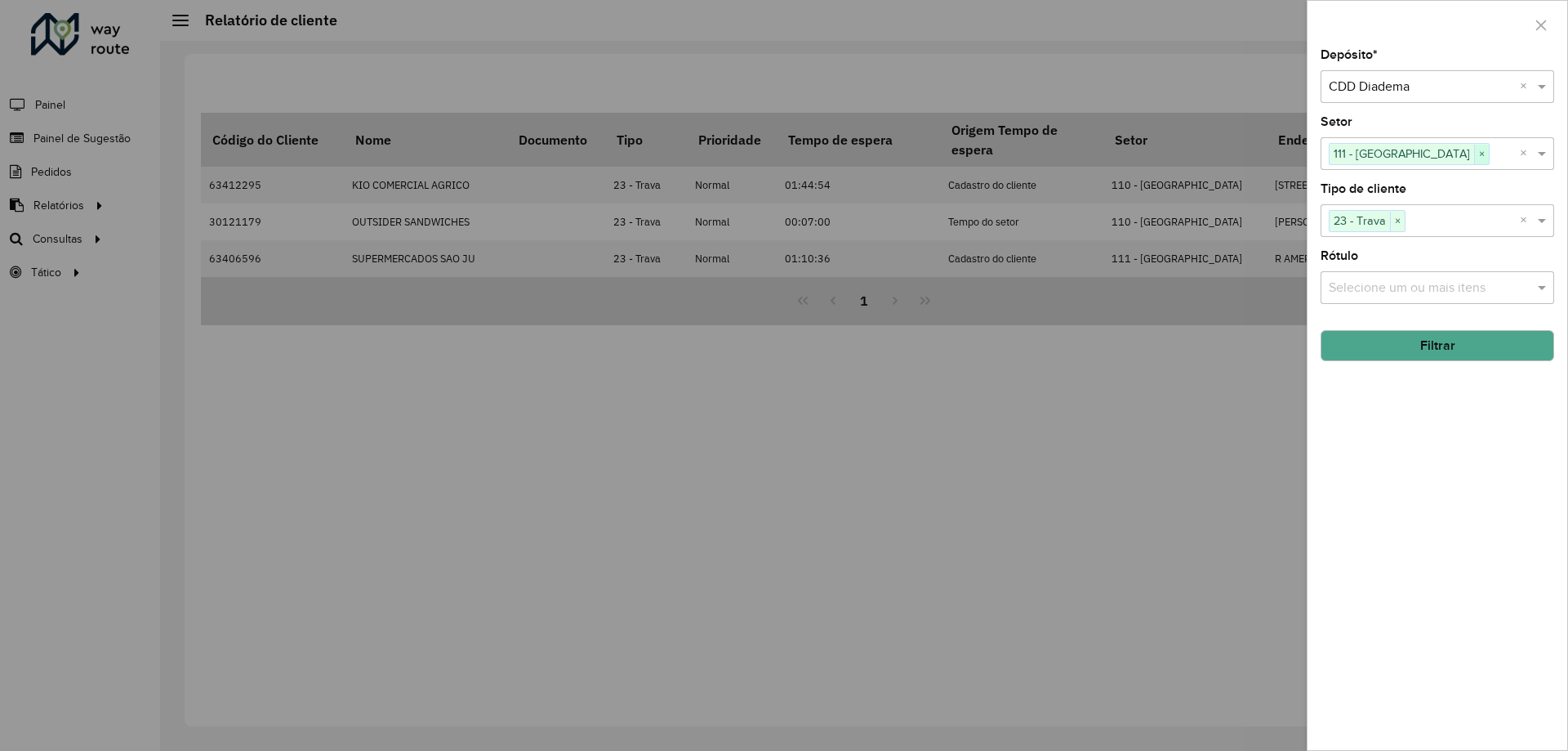
click at [1474, 154] on span "×" at bounding box center [1481, 155] width 15 height 20
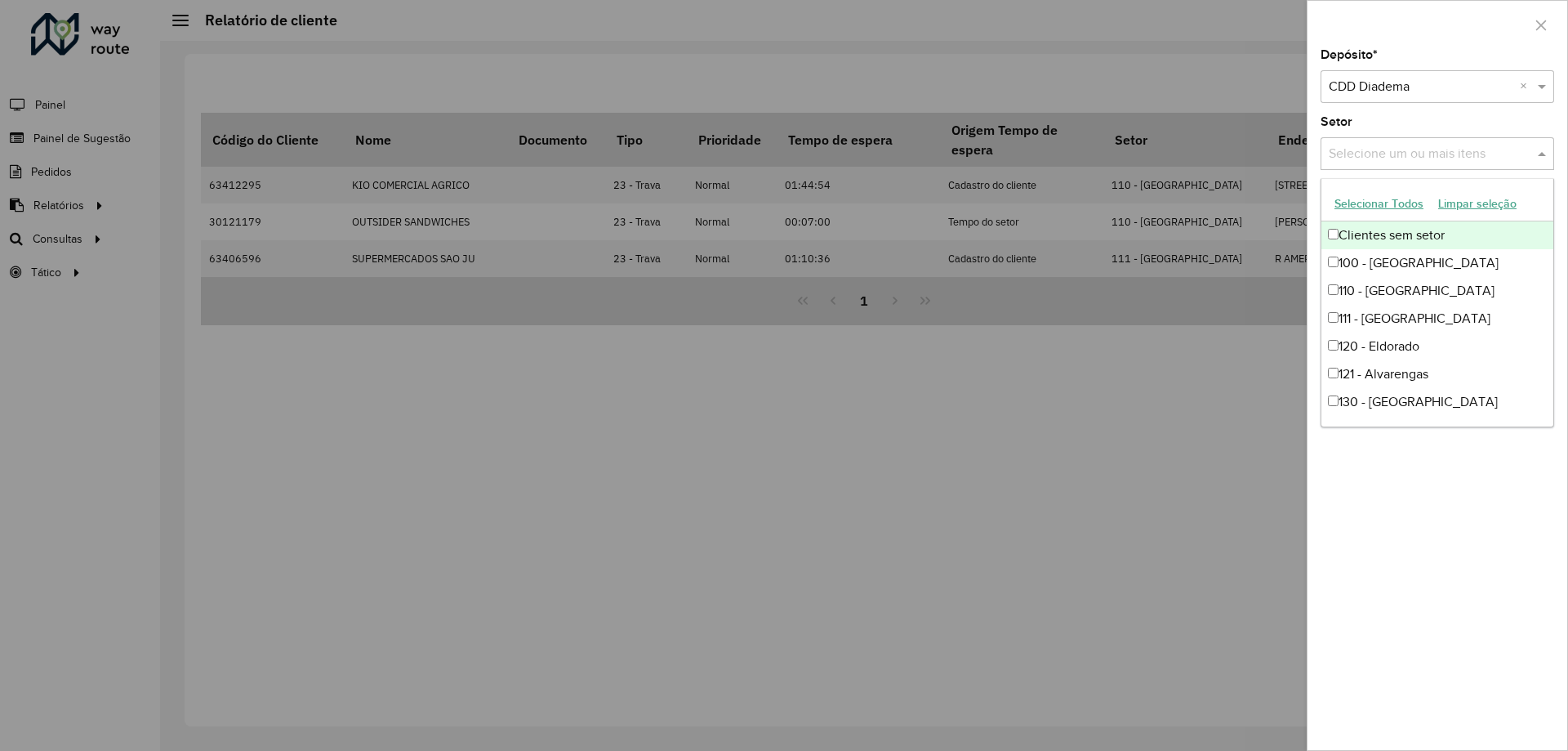
click at [1463, 159] on input "text" at bounding box center [1429, 155] width 209 height 20
click at [1406, 232] on div "940 - Jardim Imperador" at bounding box center [1437, 239] width 232 height 28
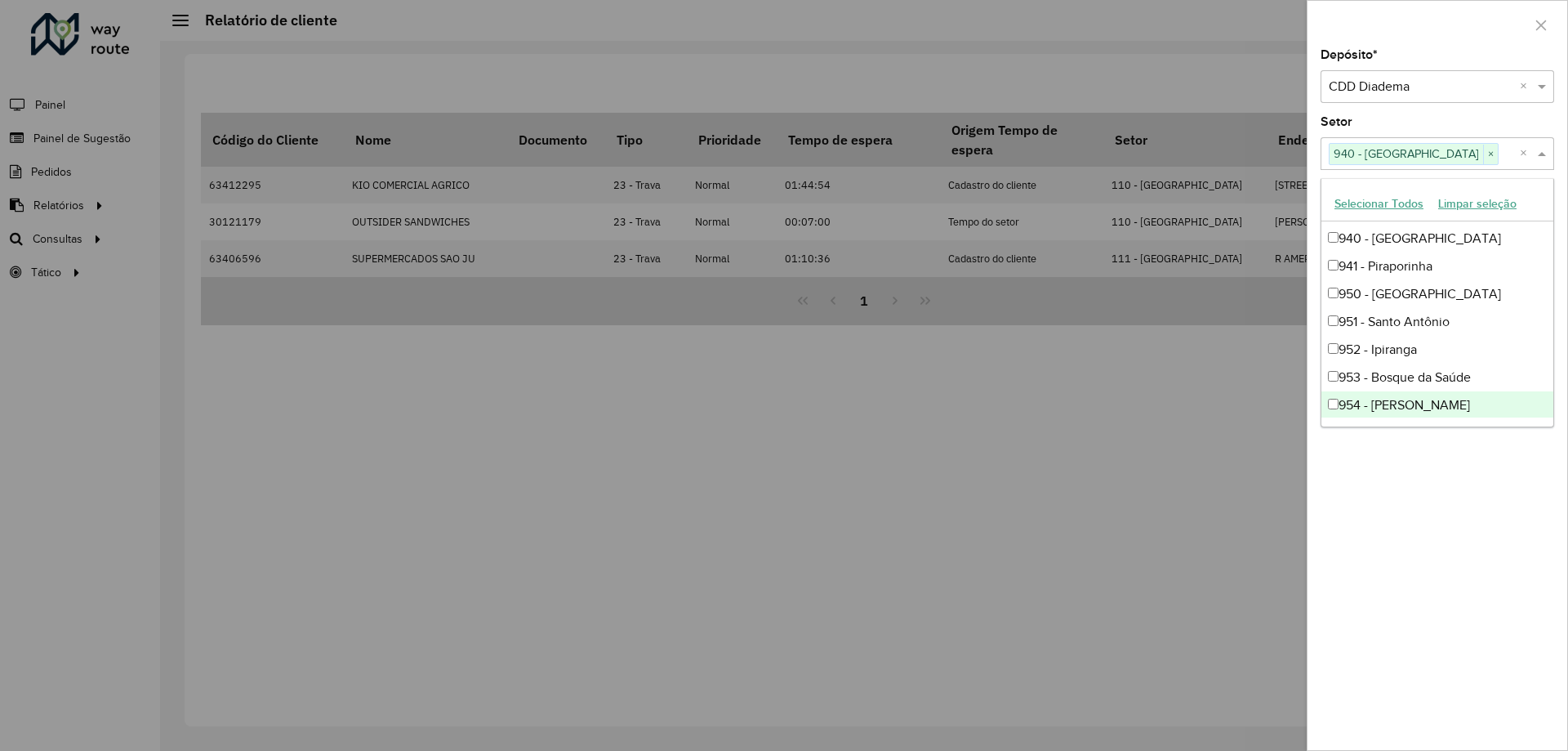
click at [1462, 553] on div "Depósito * Selecione um depósito × CDD Diadema × Setor Selecione um ou mais ite…" at bounding box center [1438, 399] width 260 height 701
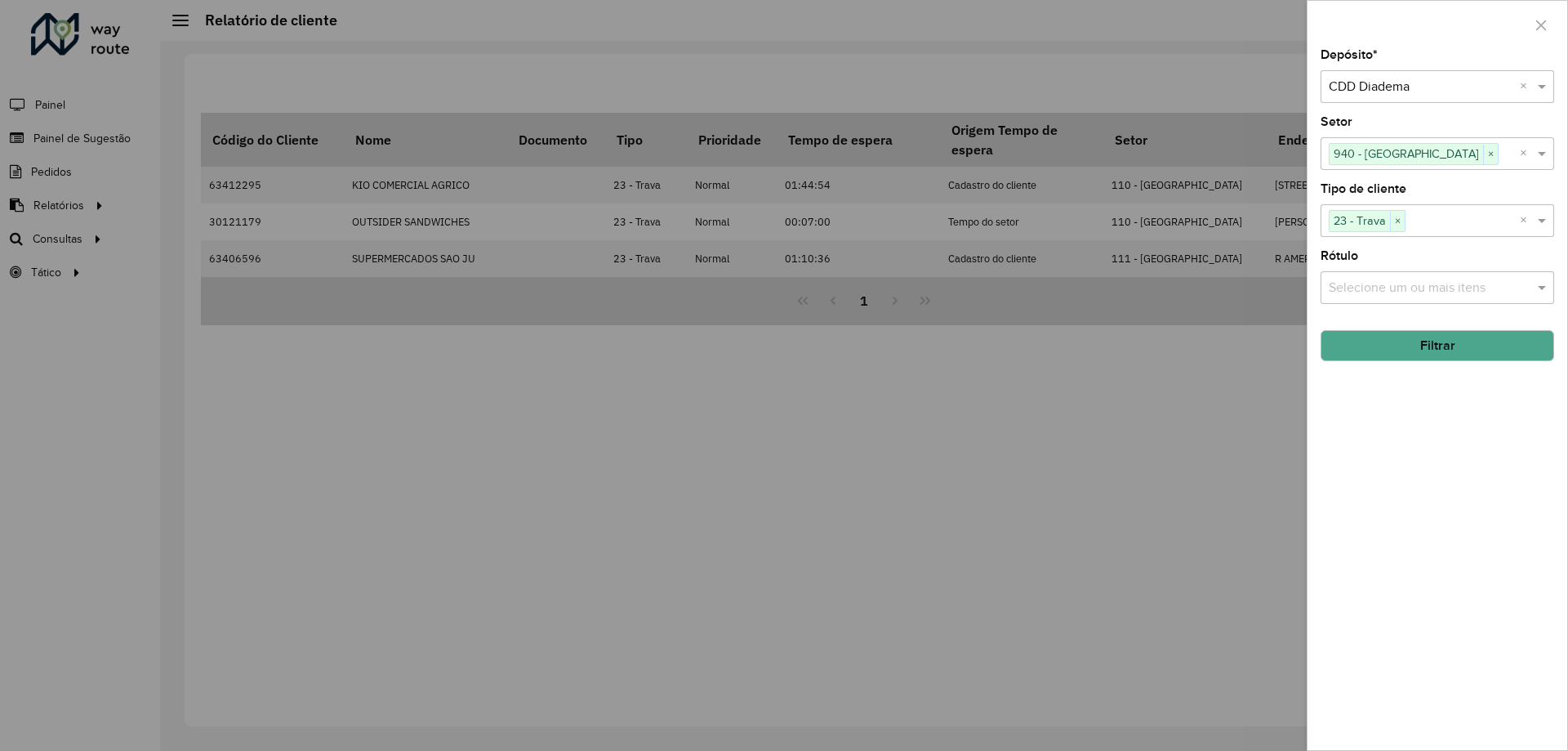
click at [1408, 351] on button "Filtrar" at bounding box center [1437, 345] width 234 height 31
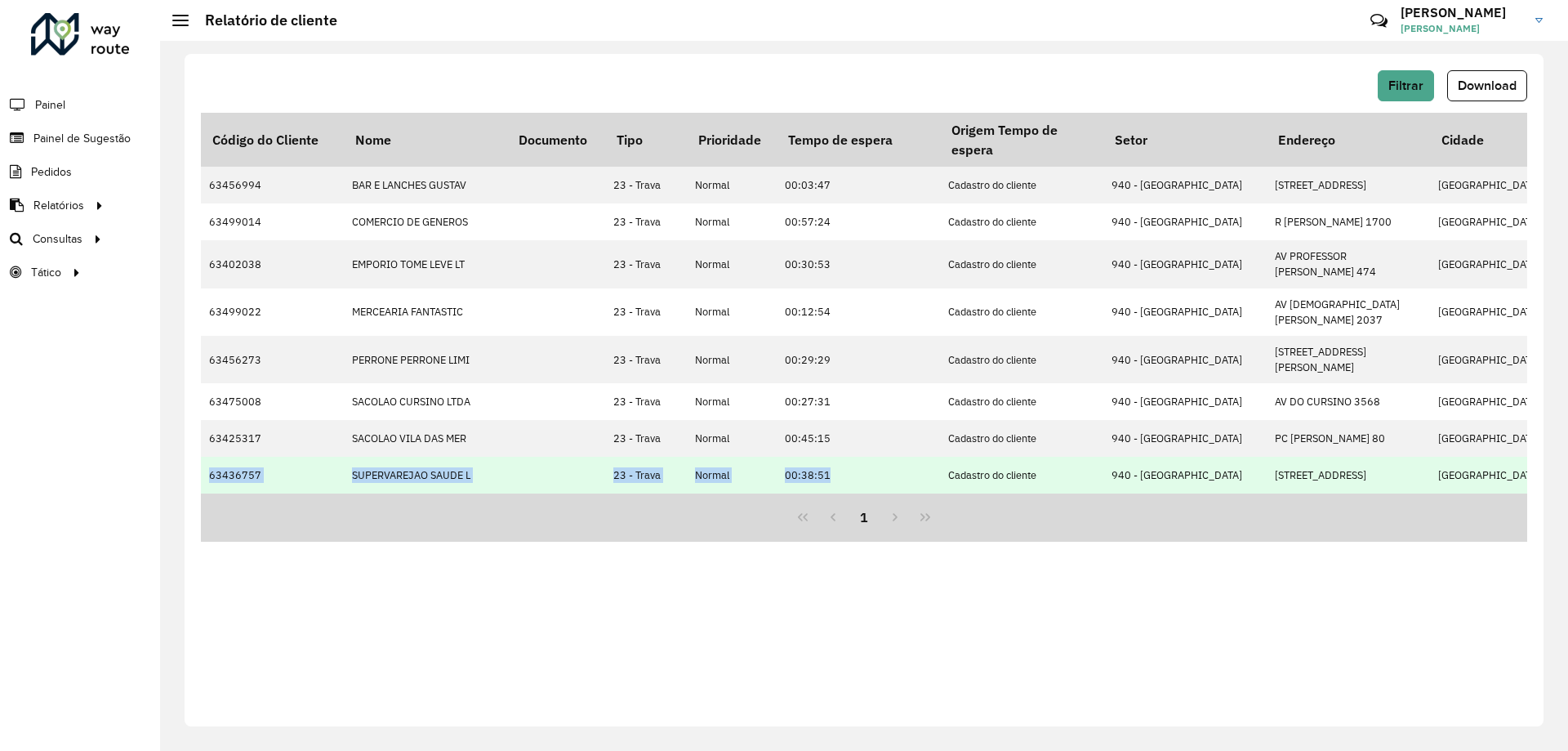
drag, startPoint x: 843, startPoint y: 483, endPoint x: 206, endPoint y: 477, distance: 637.0
click at [510, 473] on td at bounding box center [556, 474] width 98 height 36
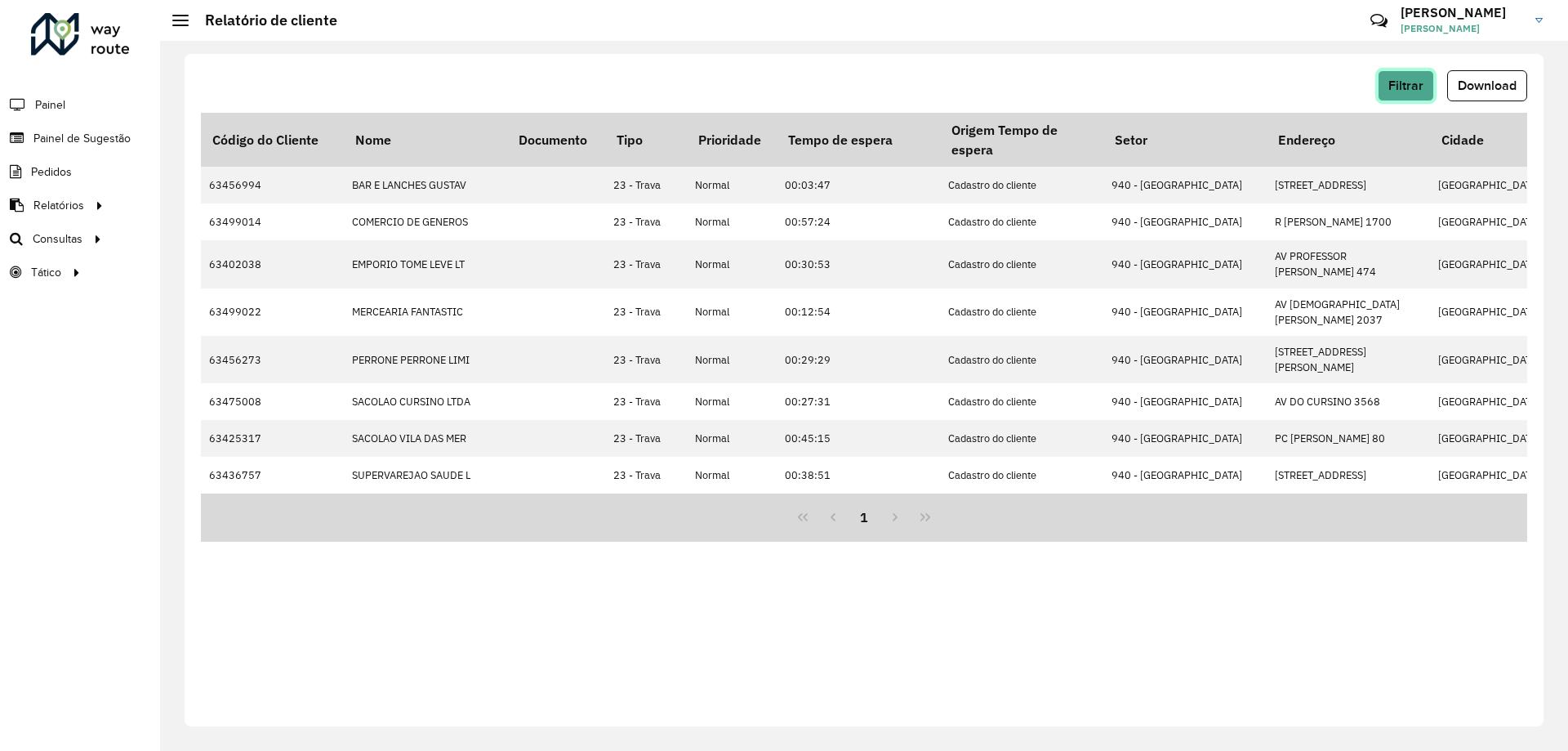
click at [1409, 87] on span "Filtrar" at bounding box center [1406, 86] width 35 height 14
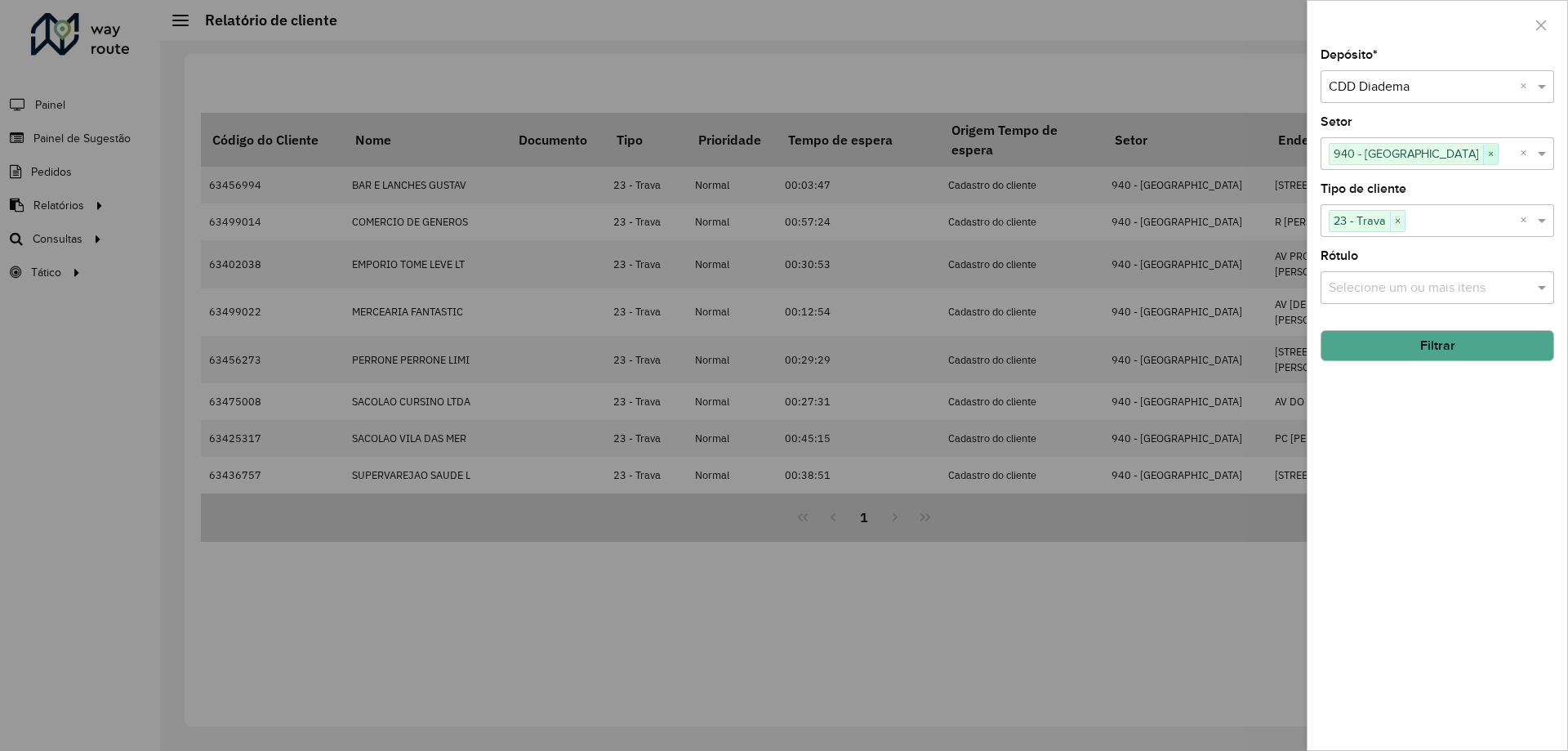
click at [1483, 155] on span "×" at bounding box center [1490, 155] width 15 height 20
click at [1481, 151] on input "text" at bounding box center [1429, 155] width 209 height 20
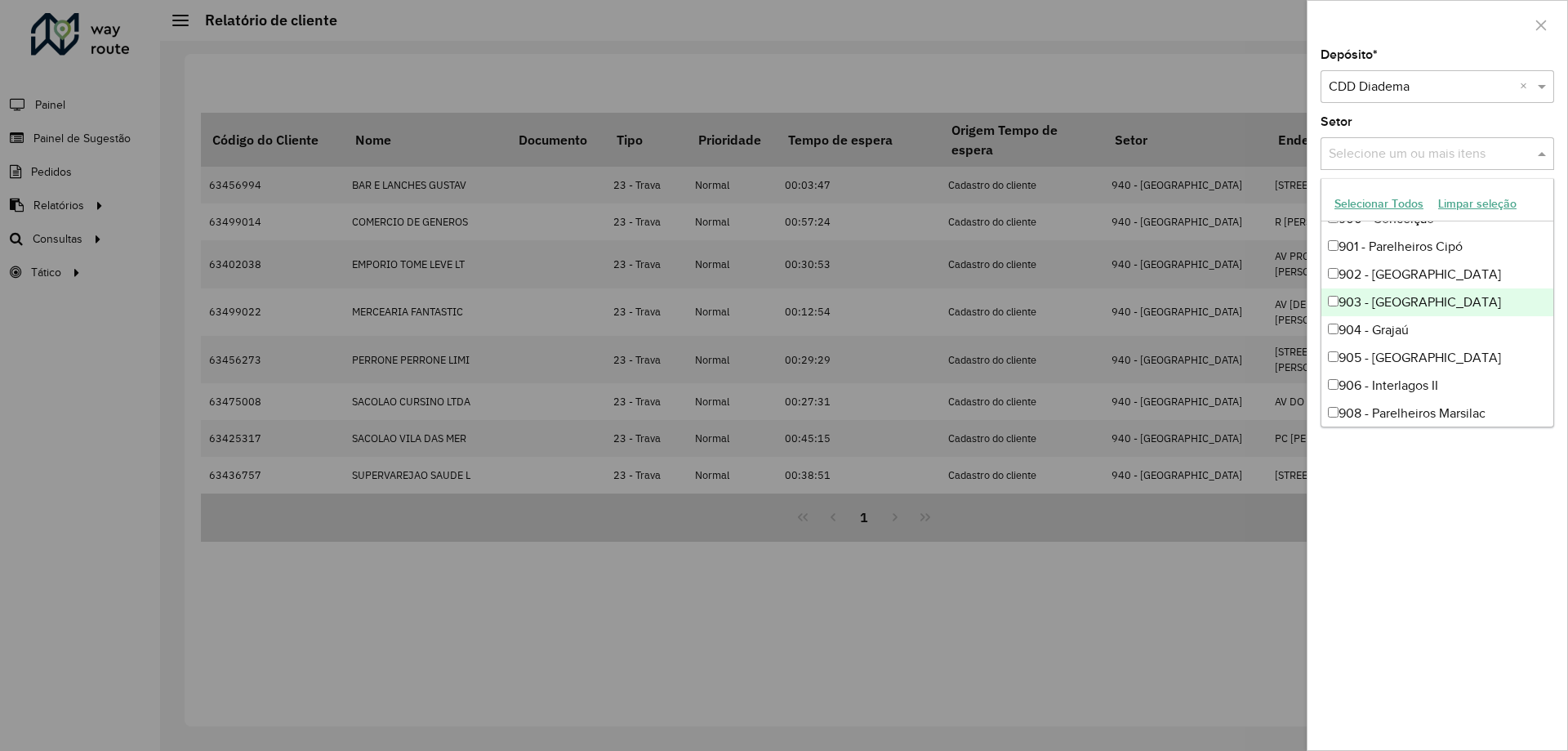
scroll to position [907, 0]
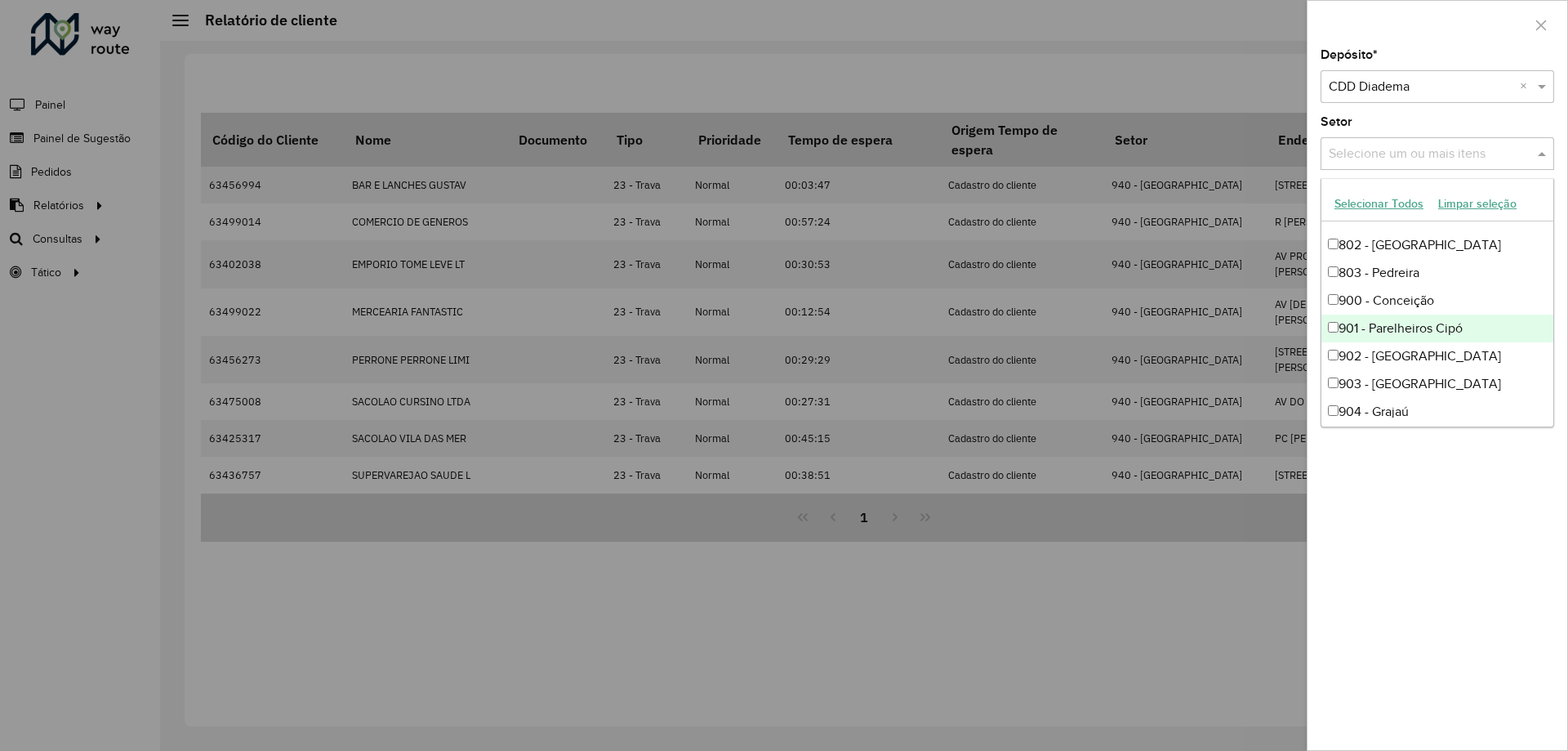
click at [1426, 324] on div "901 - Parelheiros Cipó" at bounding box center [1437, 328] width 232 height 28
click at [1426, 324] on div "908 - Parelheiros Marsilac" at bounding box center [1437, 331] width 232 height 28
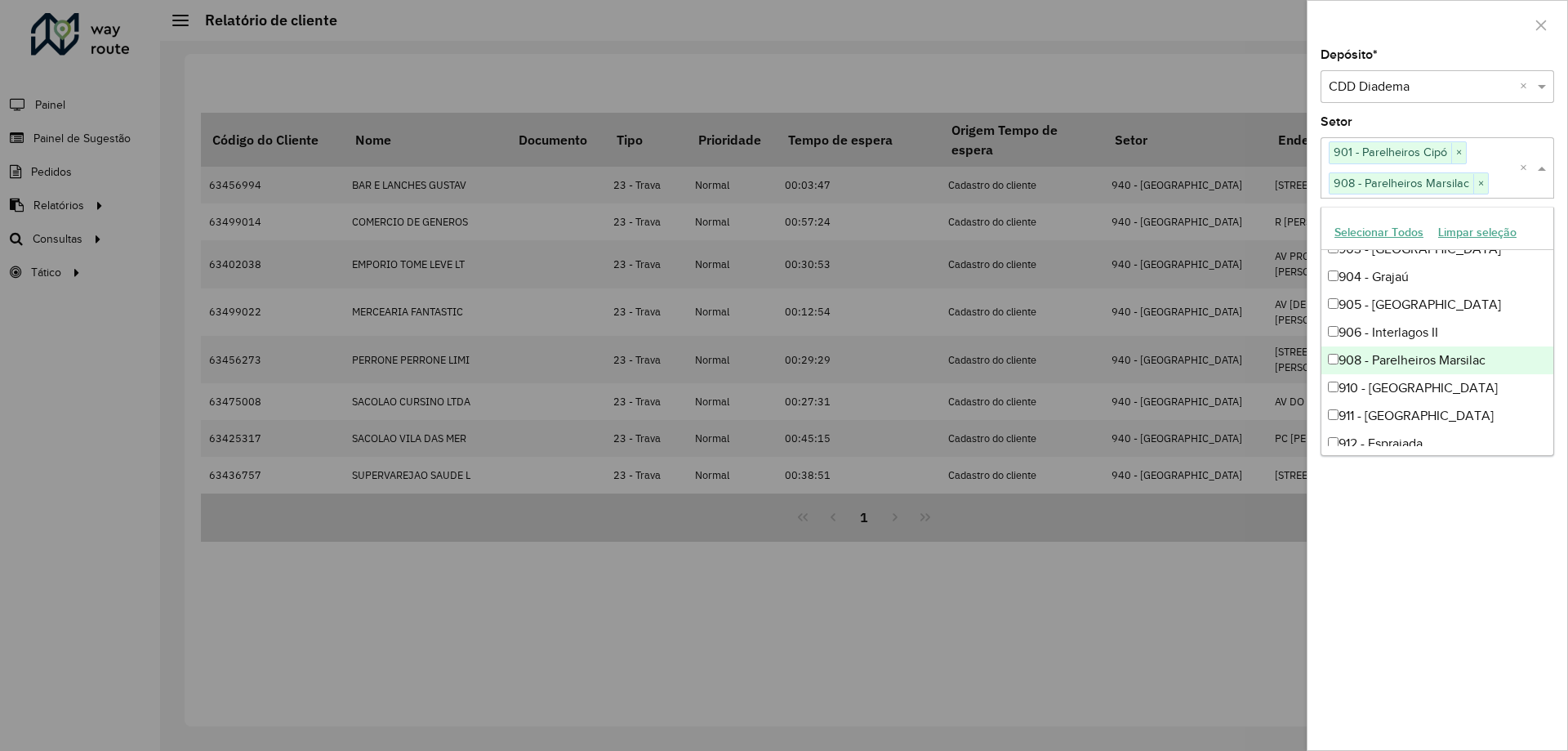
click at [1478, 517] on div "Depósito * Selecione um depósito × CDD Diadema × Setor Selecione um ou mais ite…" at bounding box center [1438, 399] width 260 height 701
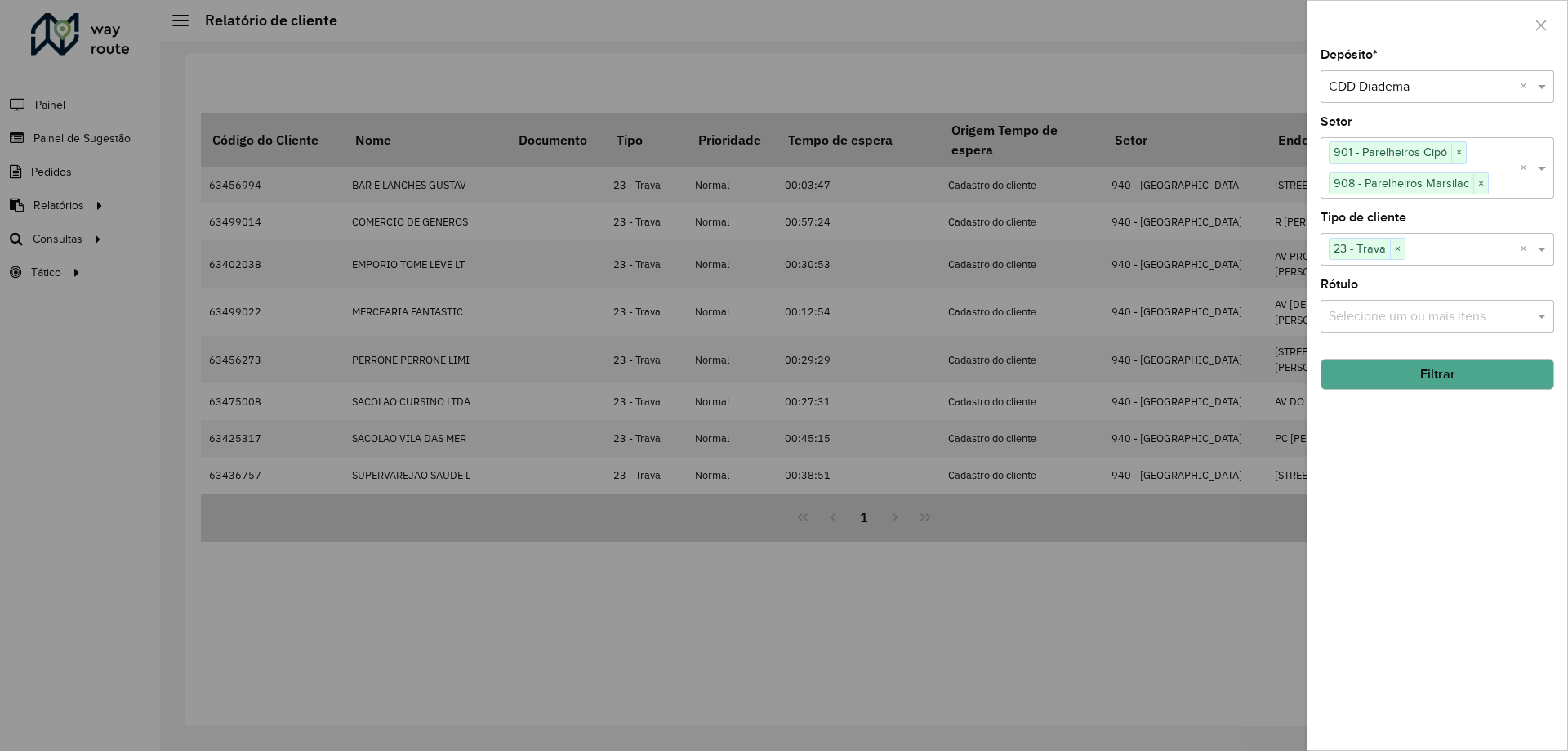
click at [1450, 378] on button "Filtrar" at bounding box center [1437, 374] width 234 height 31
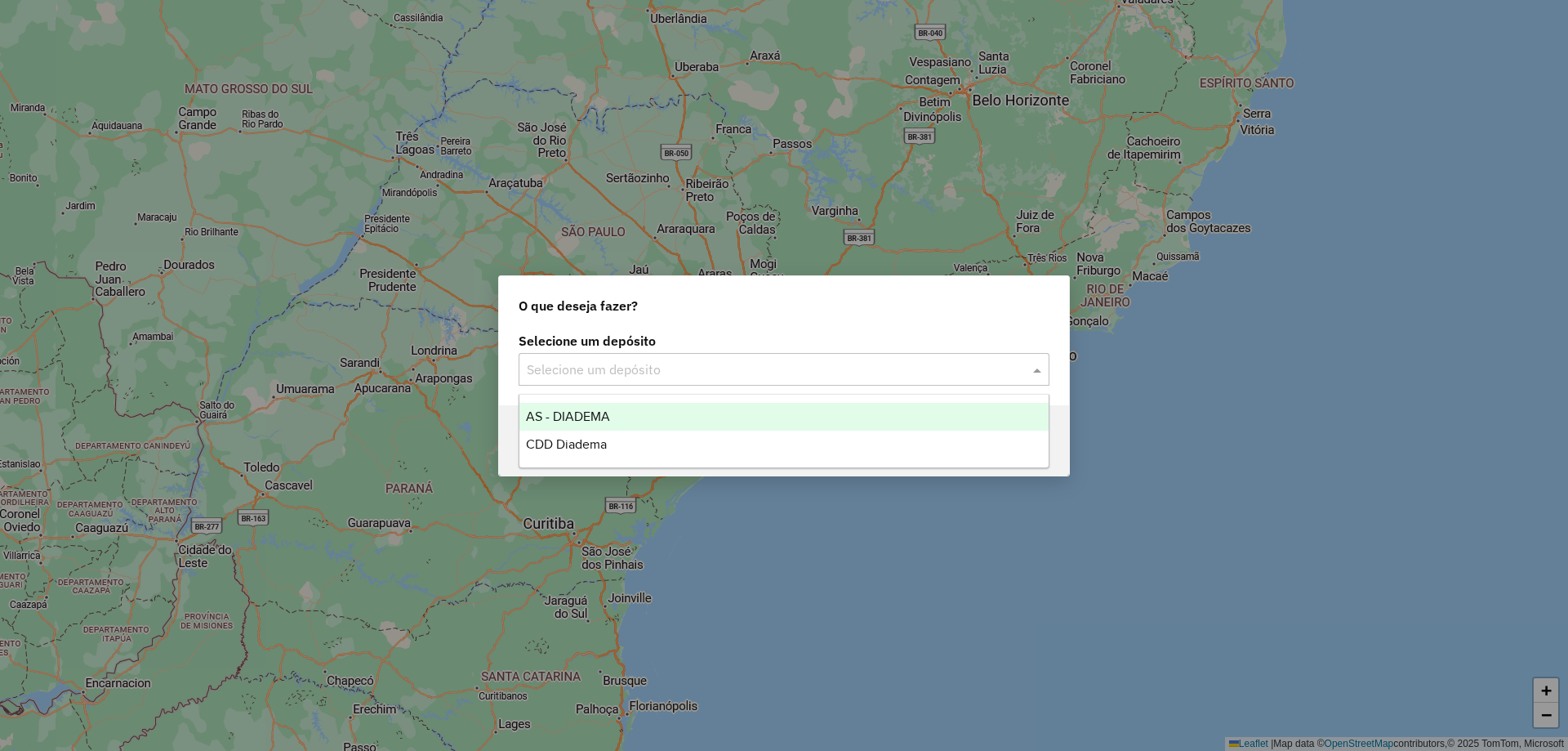
click at [804, 363] on input "text" at bounding box center [768, 371] width 482 height 20
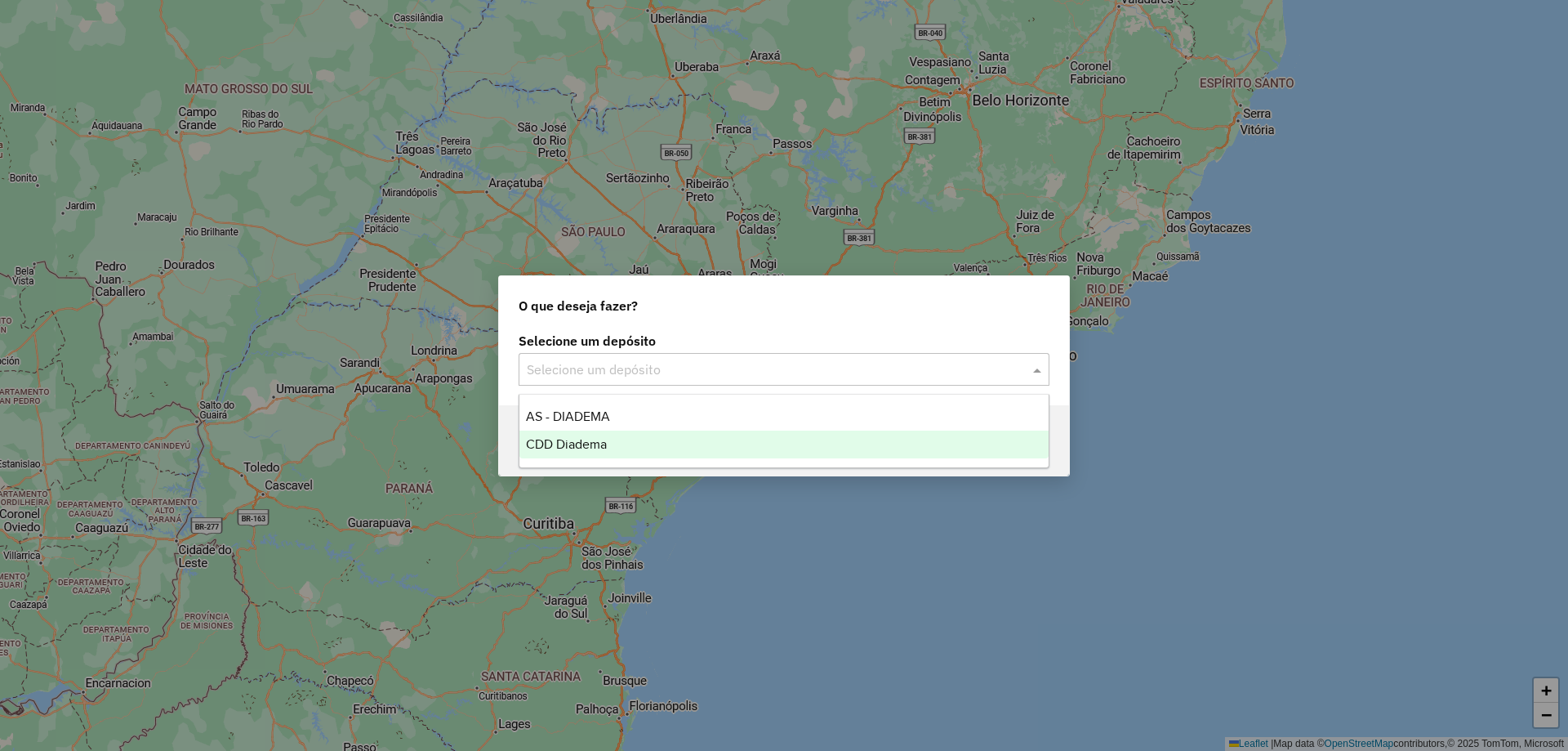
click at [564, 444] on span "CDD Diadema" at bounding box center [567, 444] width 81 height 14
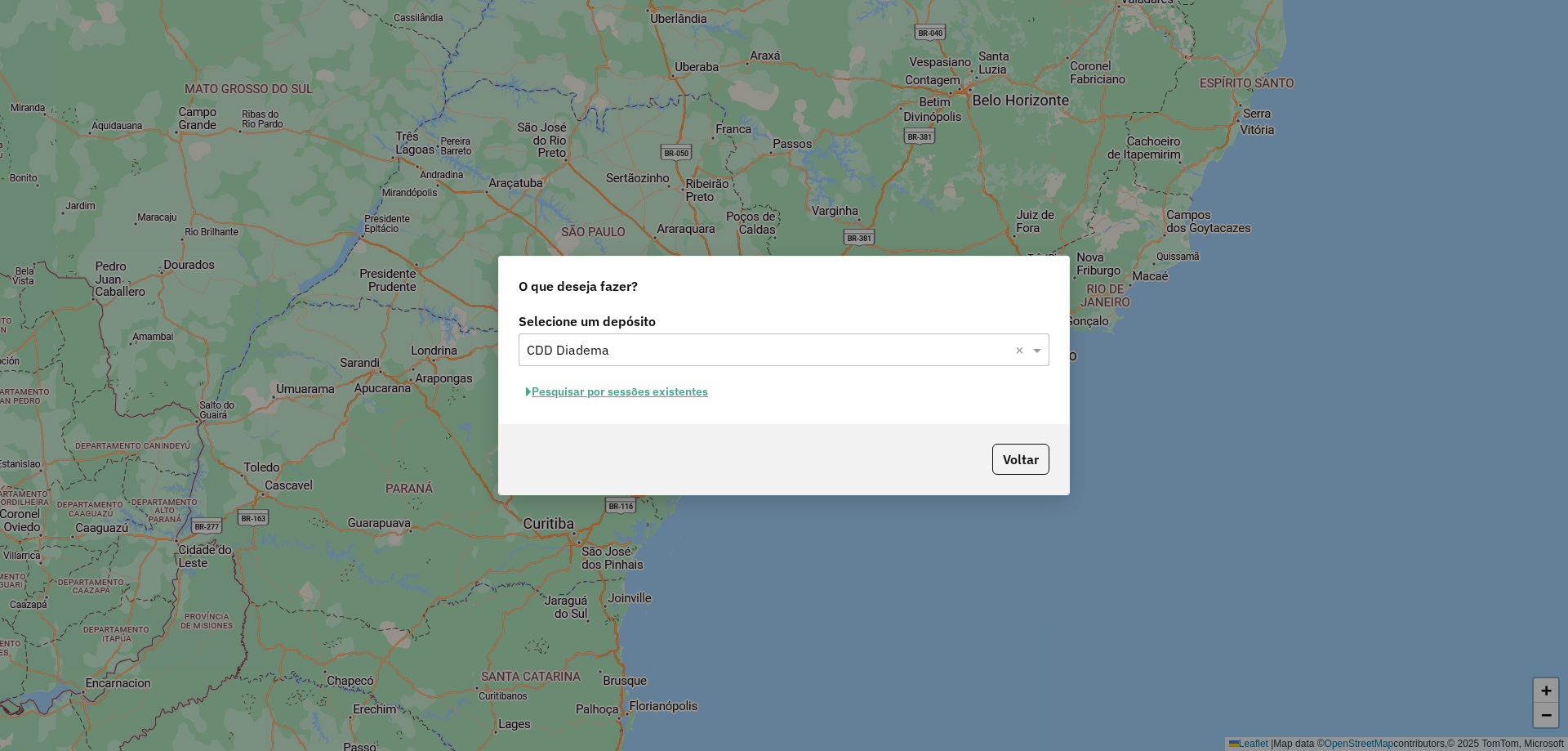
click at [673, 398] on button "Pesquisar por sessões existentes" at bounding box center [617, 392] width 197 height 26
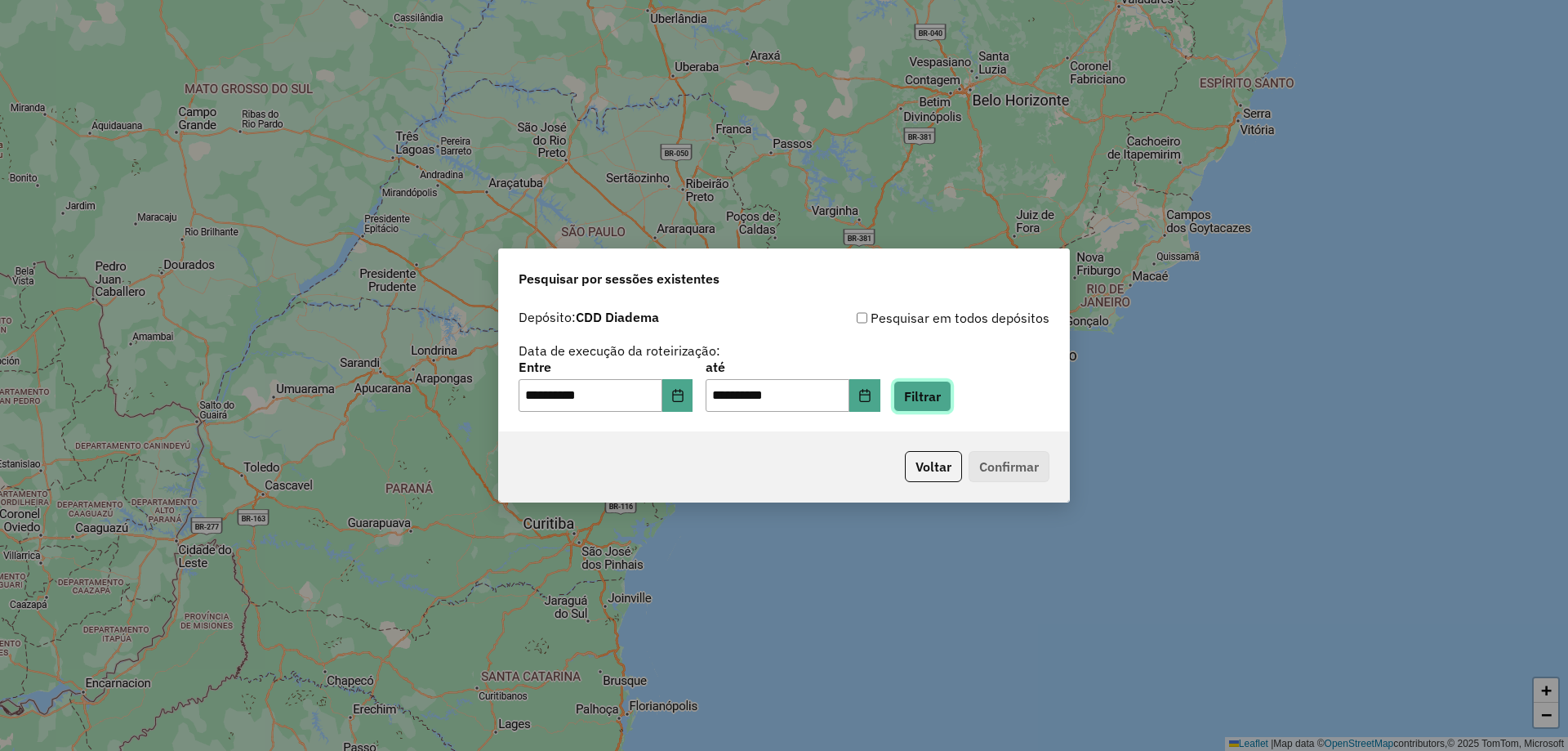
click at [952, 402] on button "Filtrar" at bounding box center [922, 395] width 58 height 31
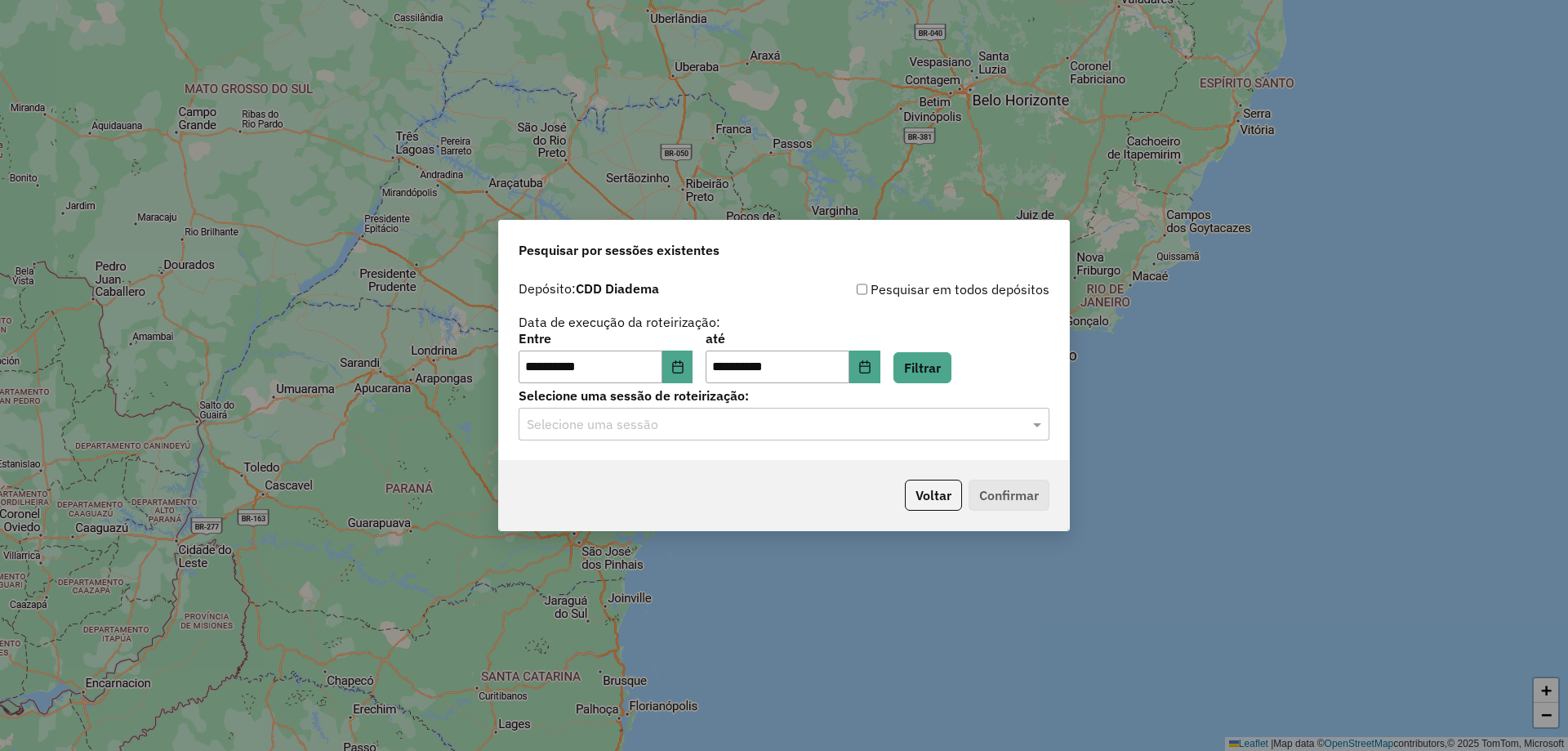
click at [666, 430] on input "text" at bounding box center [768, 425] width 482 height 20
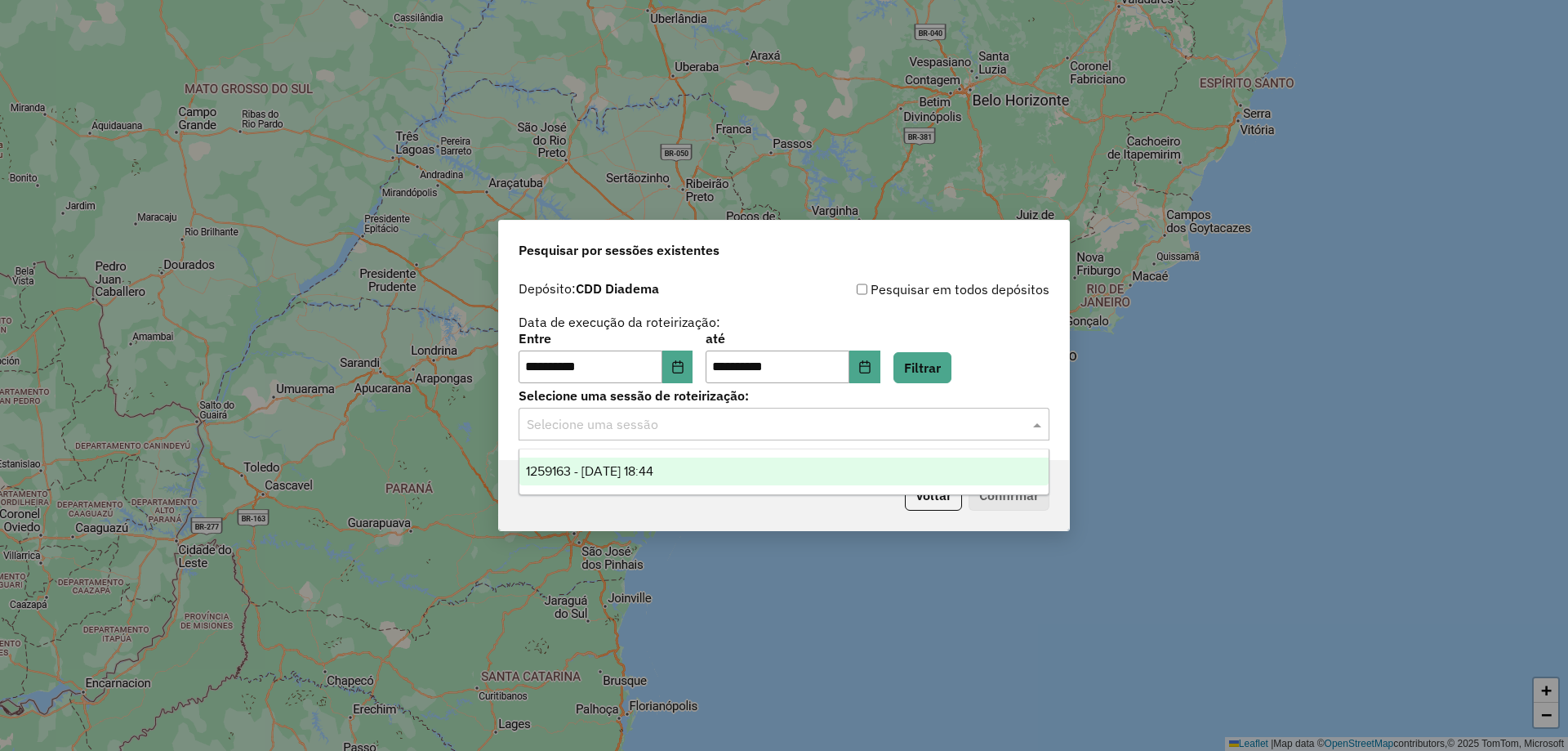
click at [617, 468] on span "1259163 - 04/09/2025 18:44" at bounding box center [589, 471] width 127 height 14
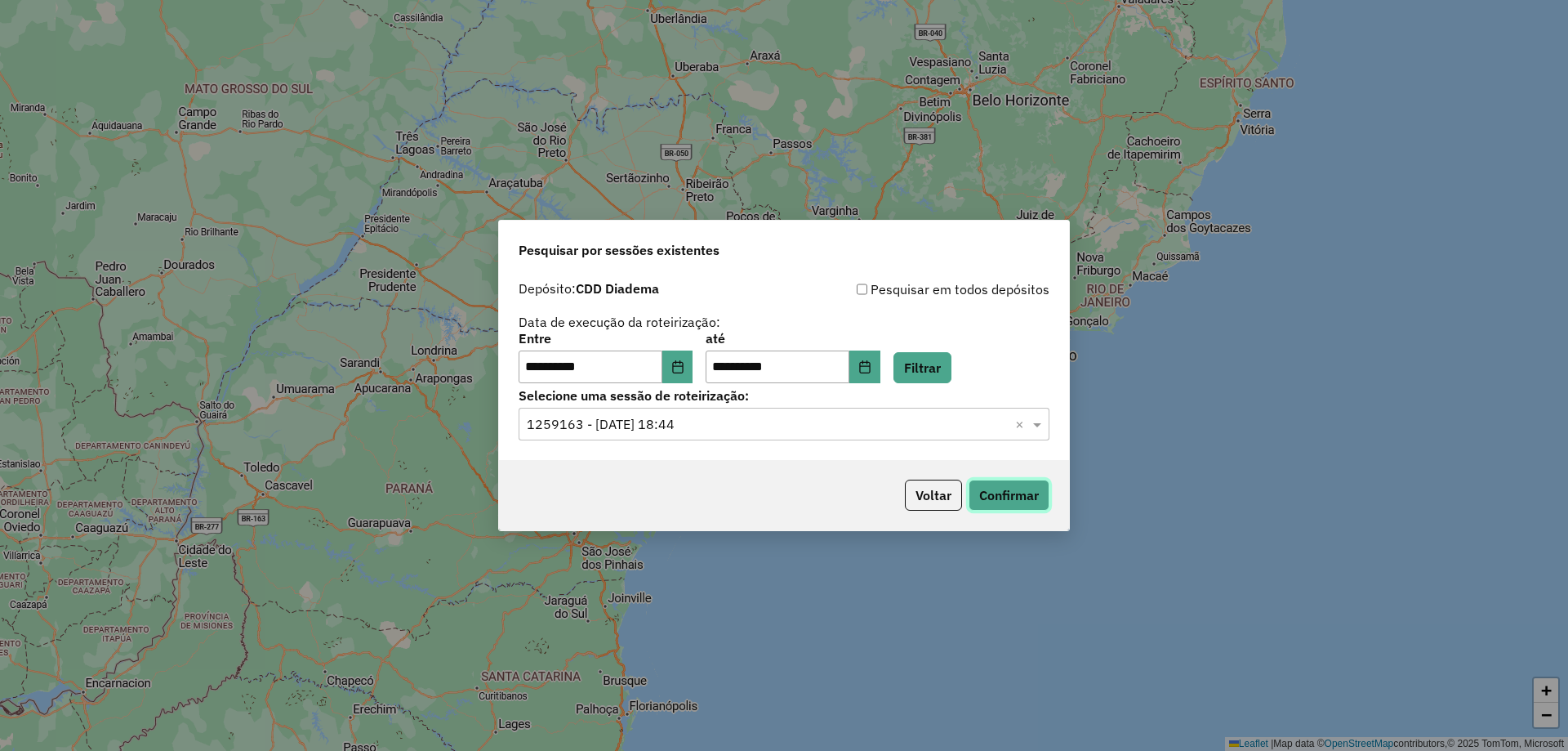
click at [1022, 490] on button "Confirmar" at bounding box center [1009, 495] width 81 height 31
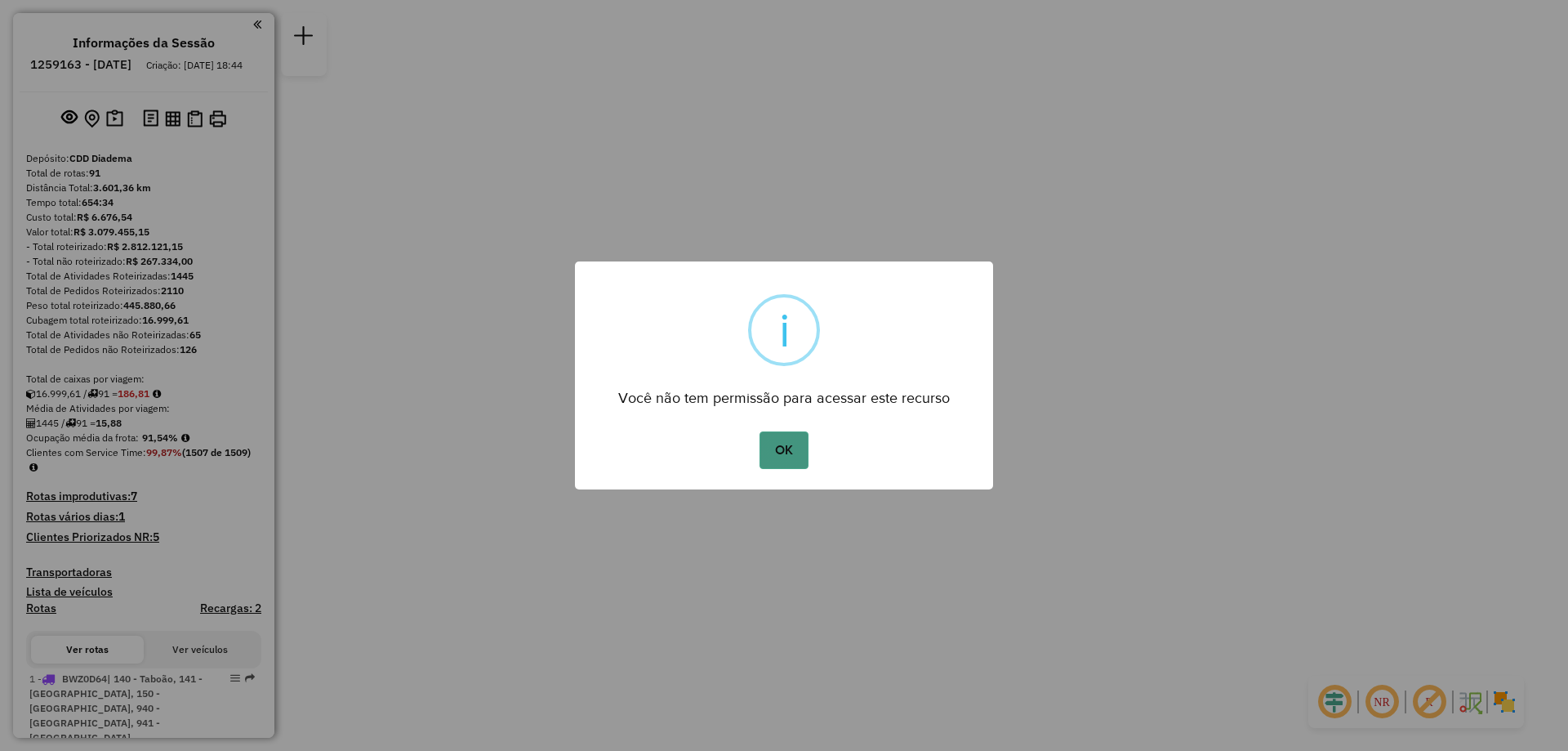
click at [801, 443] on button "OK" at bounding box center [784, 450] width 48 height 37
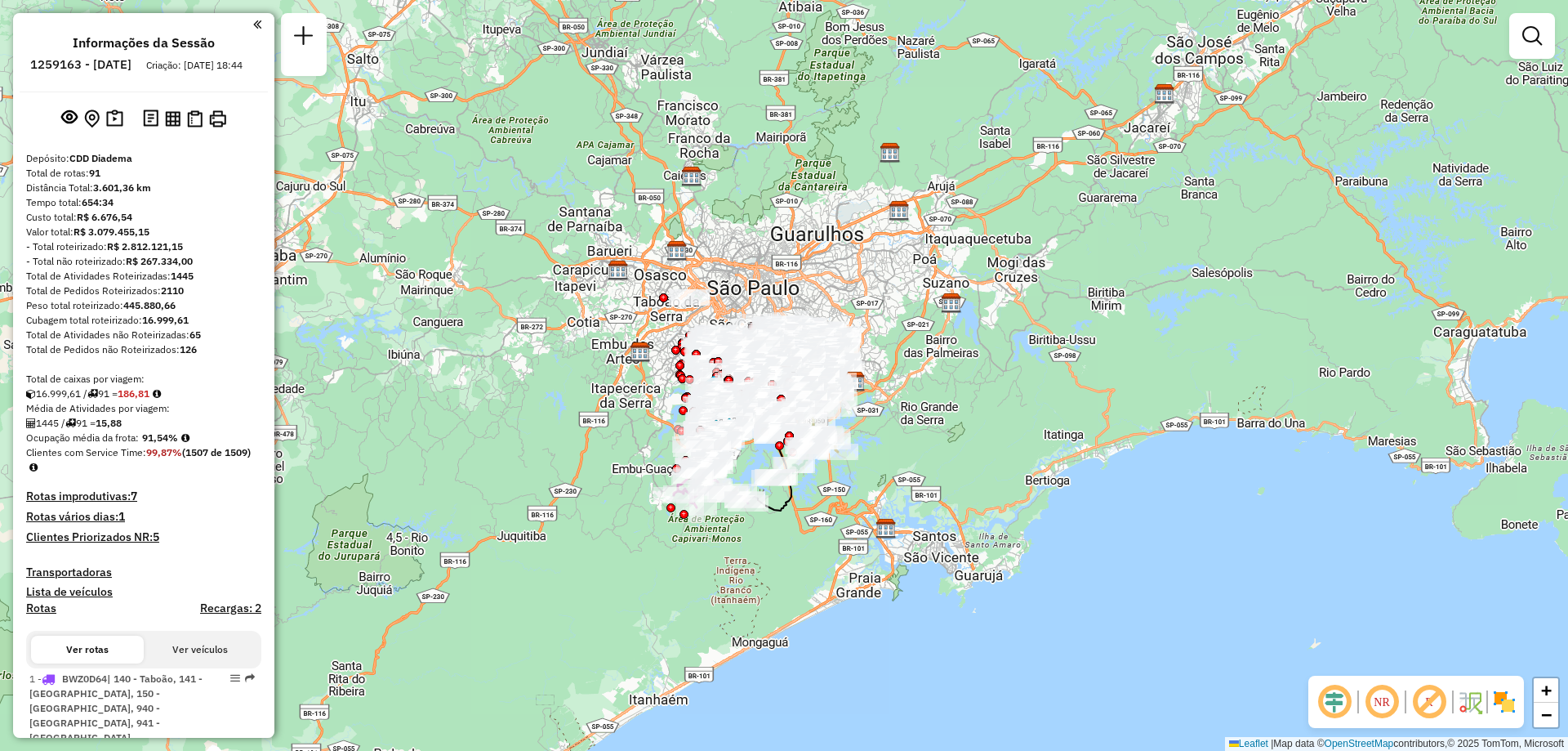
click at [494, 309] on div "Janela de atendimento Grade de atendimento Capacidade Transportadoras Veículos …" at bounding box center [784, 376] width 1568 height 751
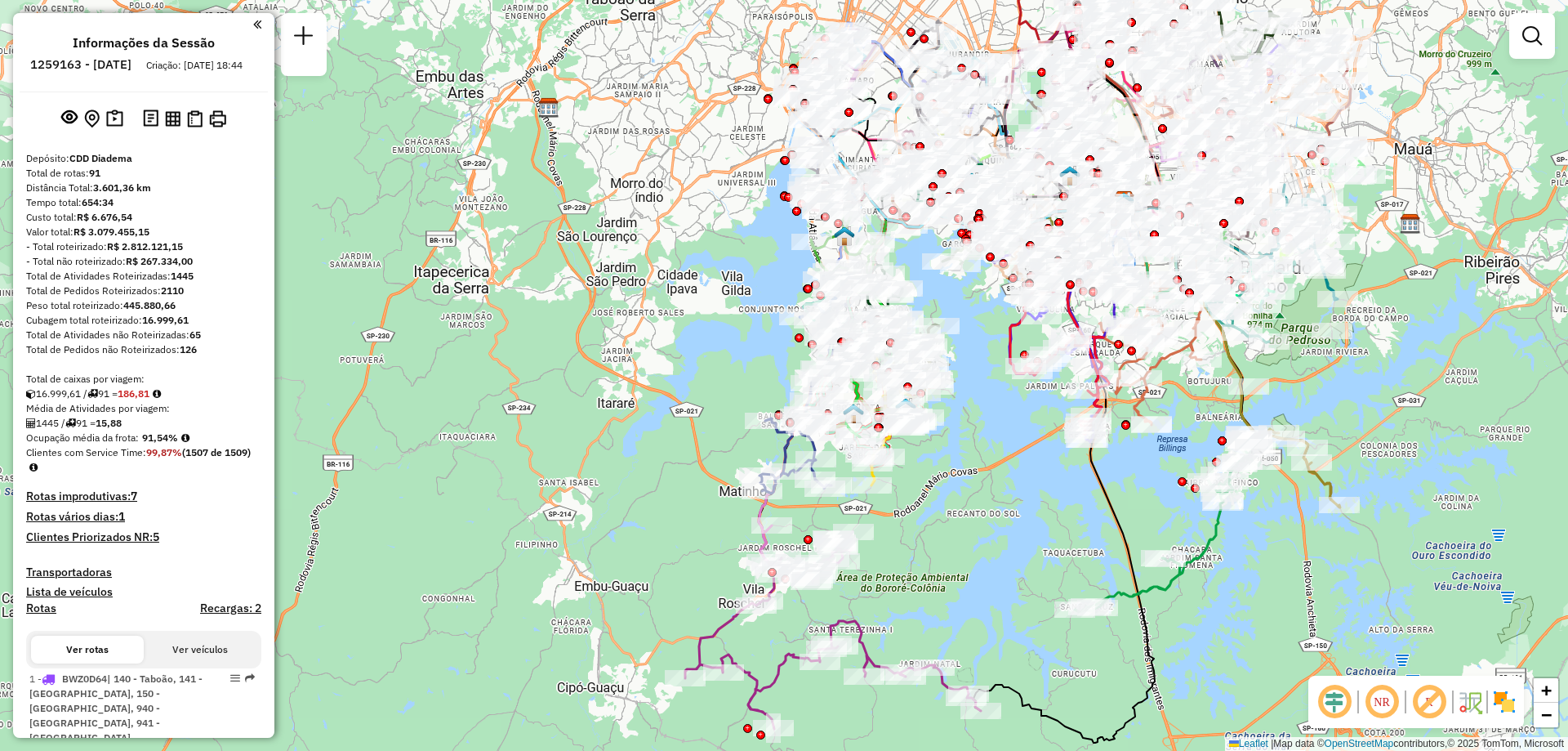
click at [1568, 133] on div "Rota 83 - Placa RLK0E37 63453876 - MARIA LURDES Rota 67 - Placa RKW1H07 6345411…" at bounding box center [784, 376] width 1568 height 751
click at [713, 99] on input "text" at bounding box center [793, 98] width 490 height 33
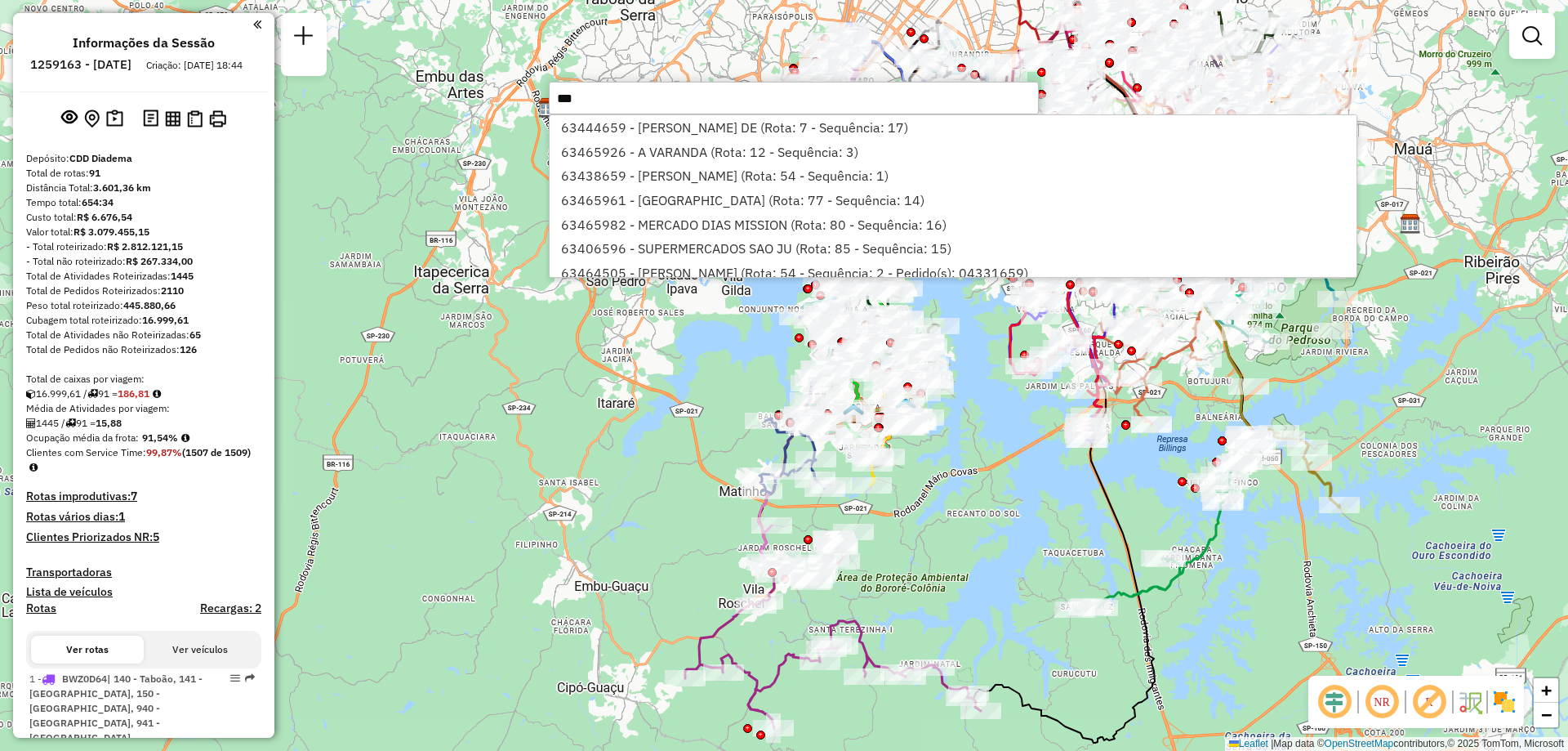
type input "****"
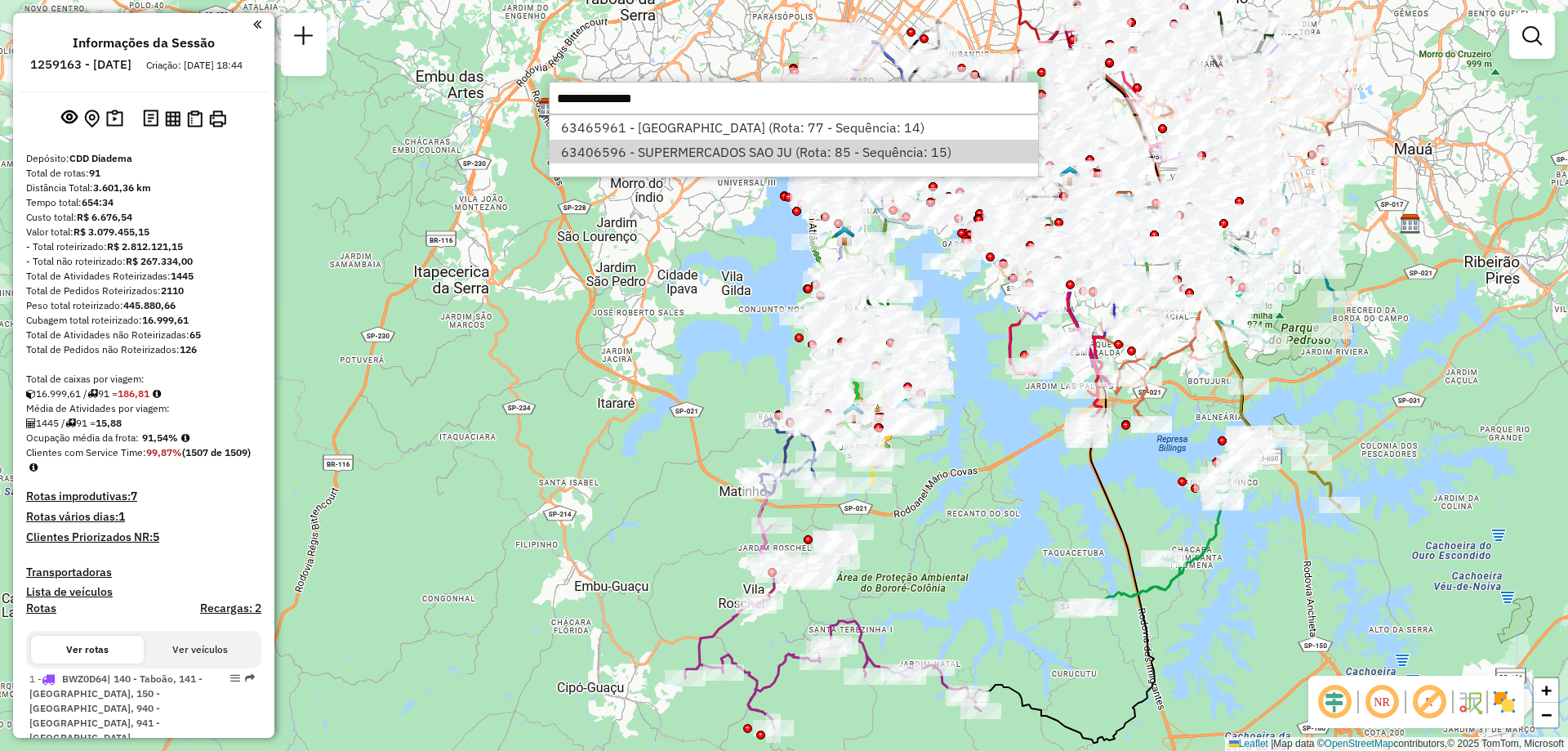
select select "**********"
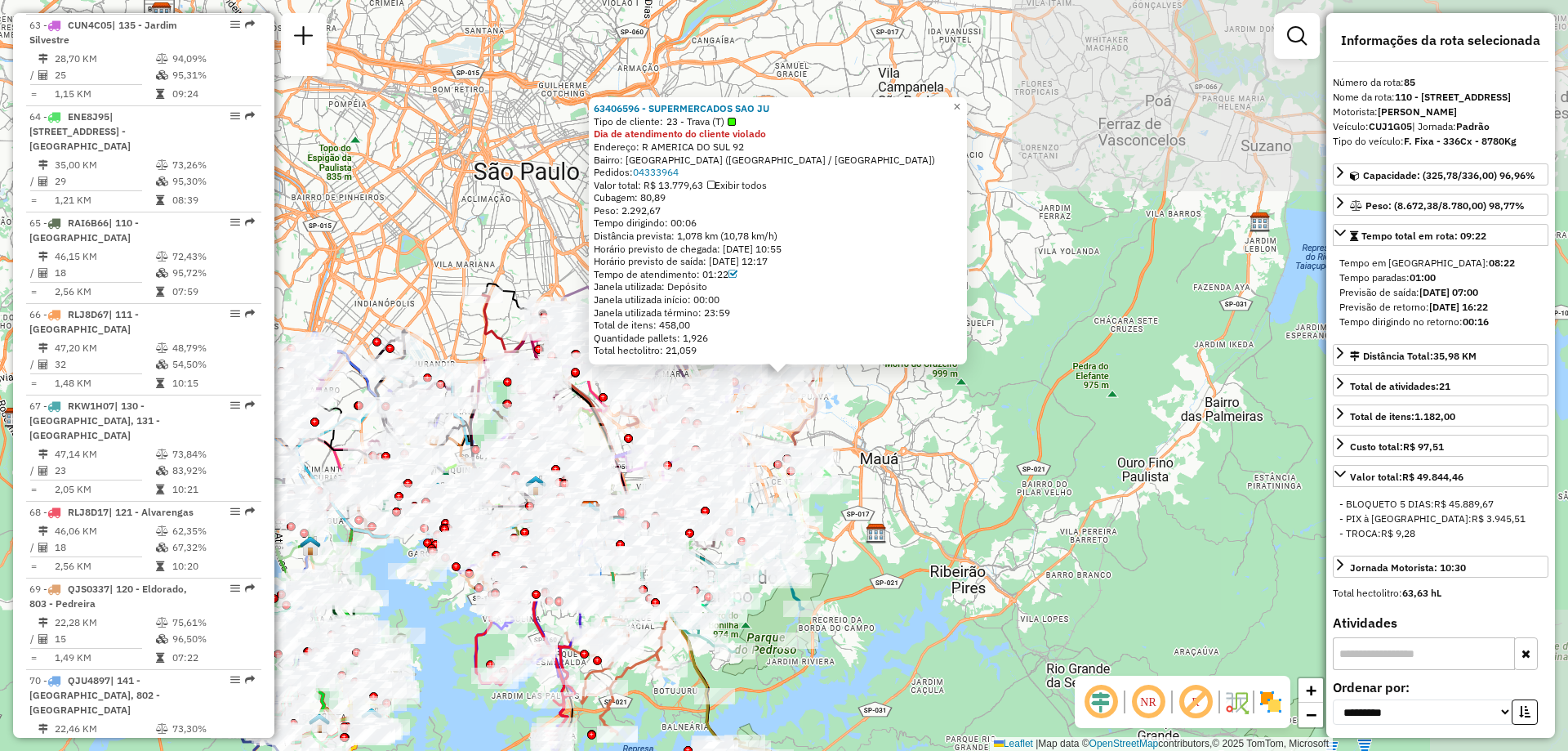
scroll to position [9064, 0]
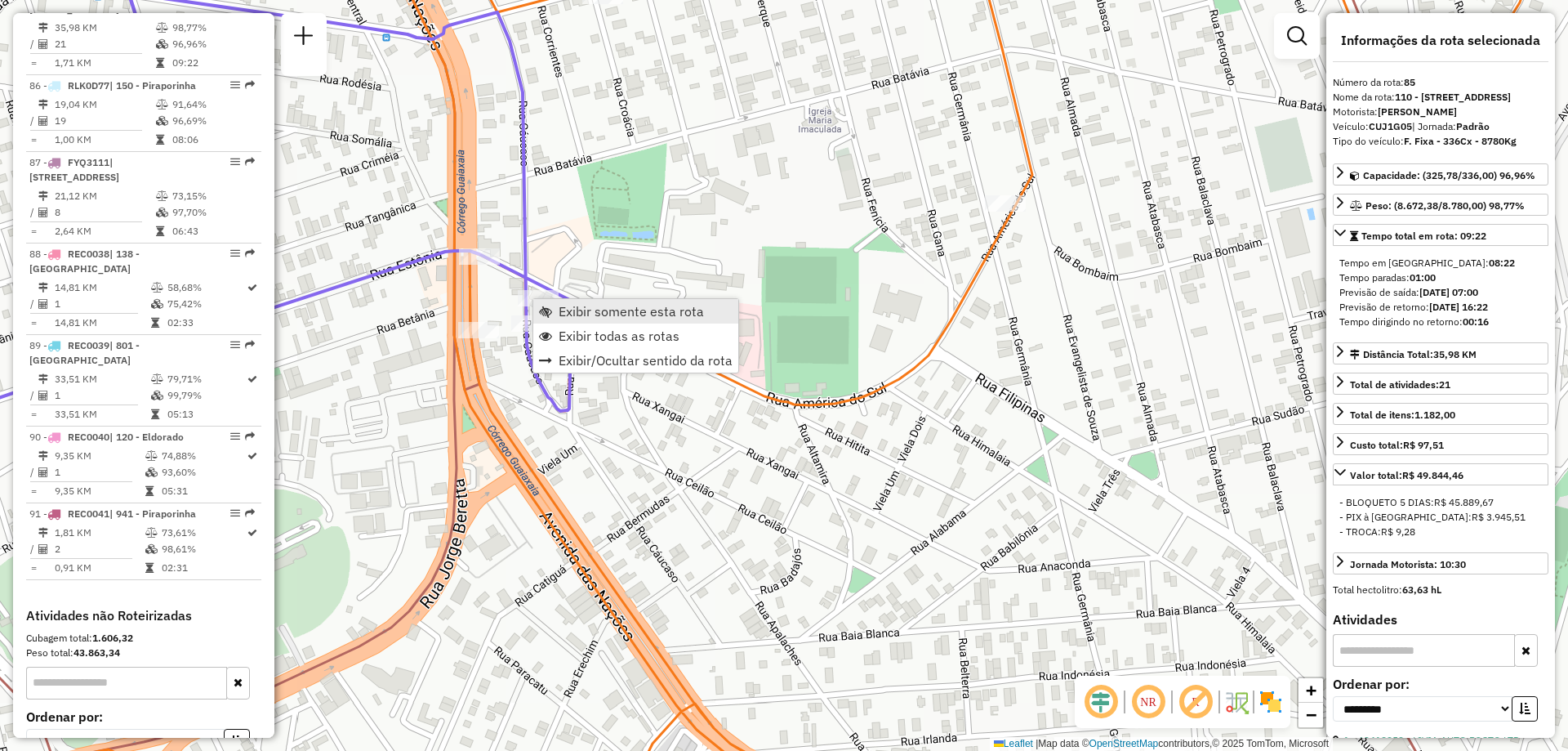
click at [581, 311] on span "Exibir somente esta rota" at bounding box center [632, 310] width 146 height 13
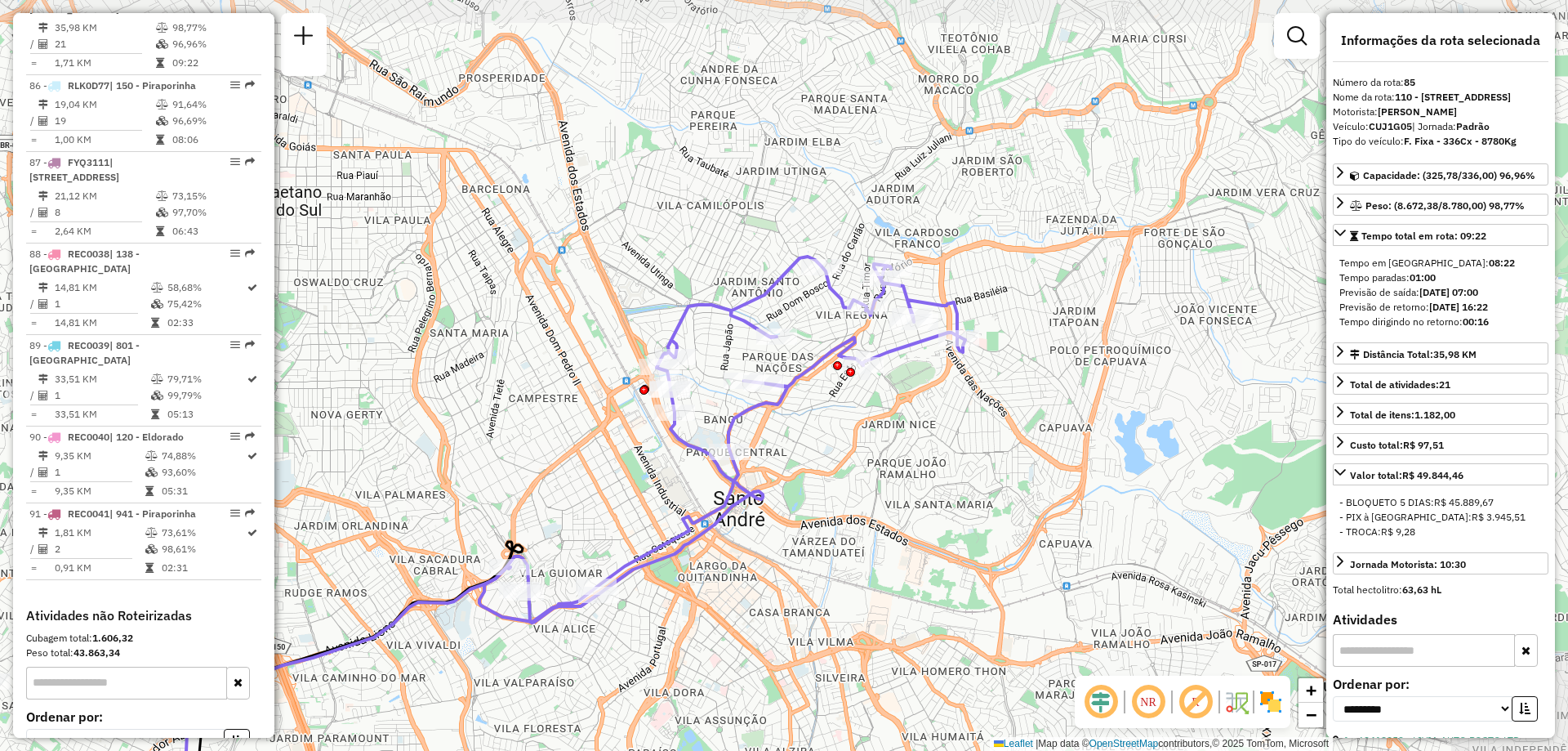
drag, startPoint x: 1184, startPoint y: 245, endPoint x: 973, endPoint y: 440, distance: 287.3
click at [973, 440] on div "Janela de atendimento Grade de atendimento Capacidade Transportadoras Veículos …" at bounding box center [784, 376] width 1568 height 751
